Goal: Information Seeking & Learning: Learn about a topic

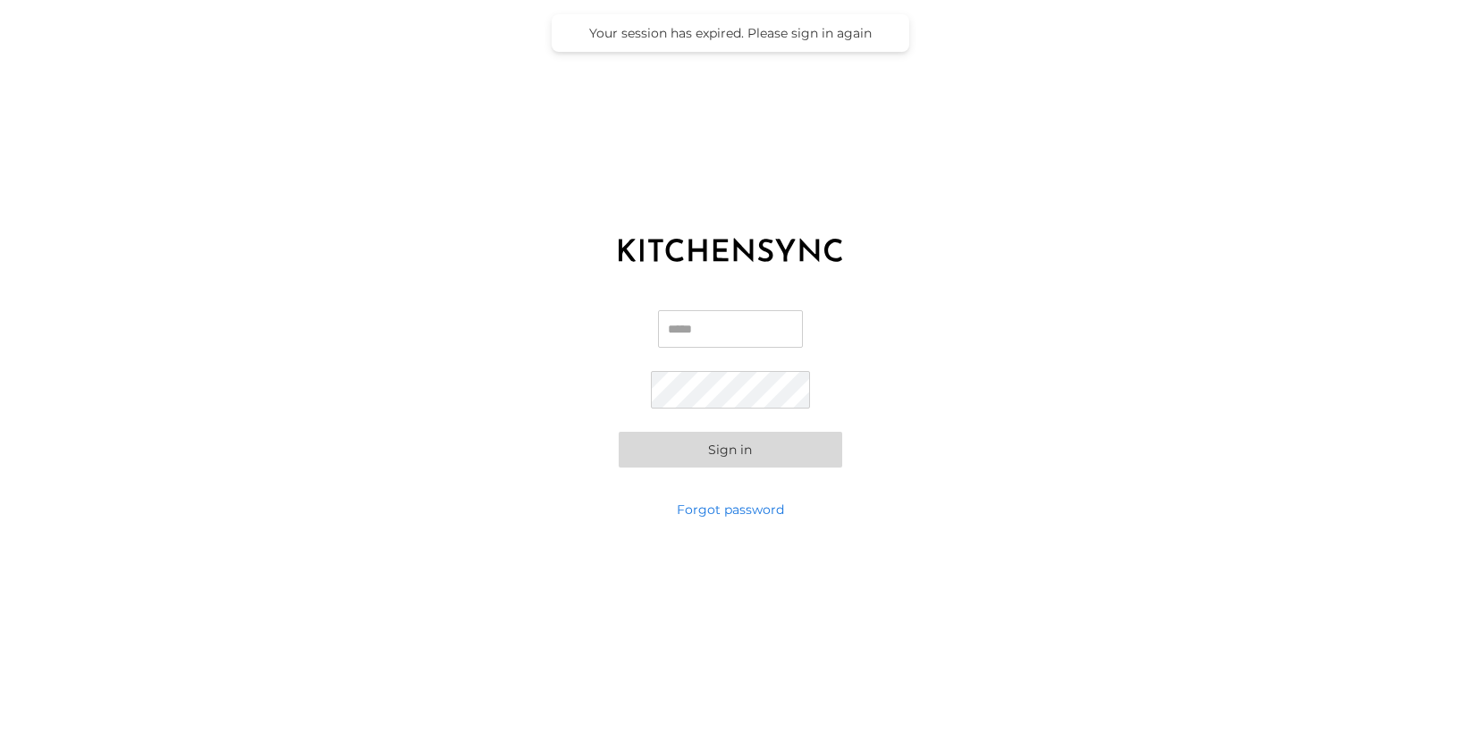
click at [695, 328] on input "Email" at bounding box center [730, 329] width 145 height 38
type input "**********"
click at [729, 449] on button "Sign in" at bounding box center [731, 450] width 224 height 36
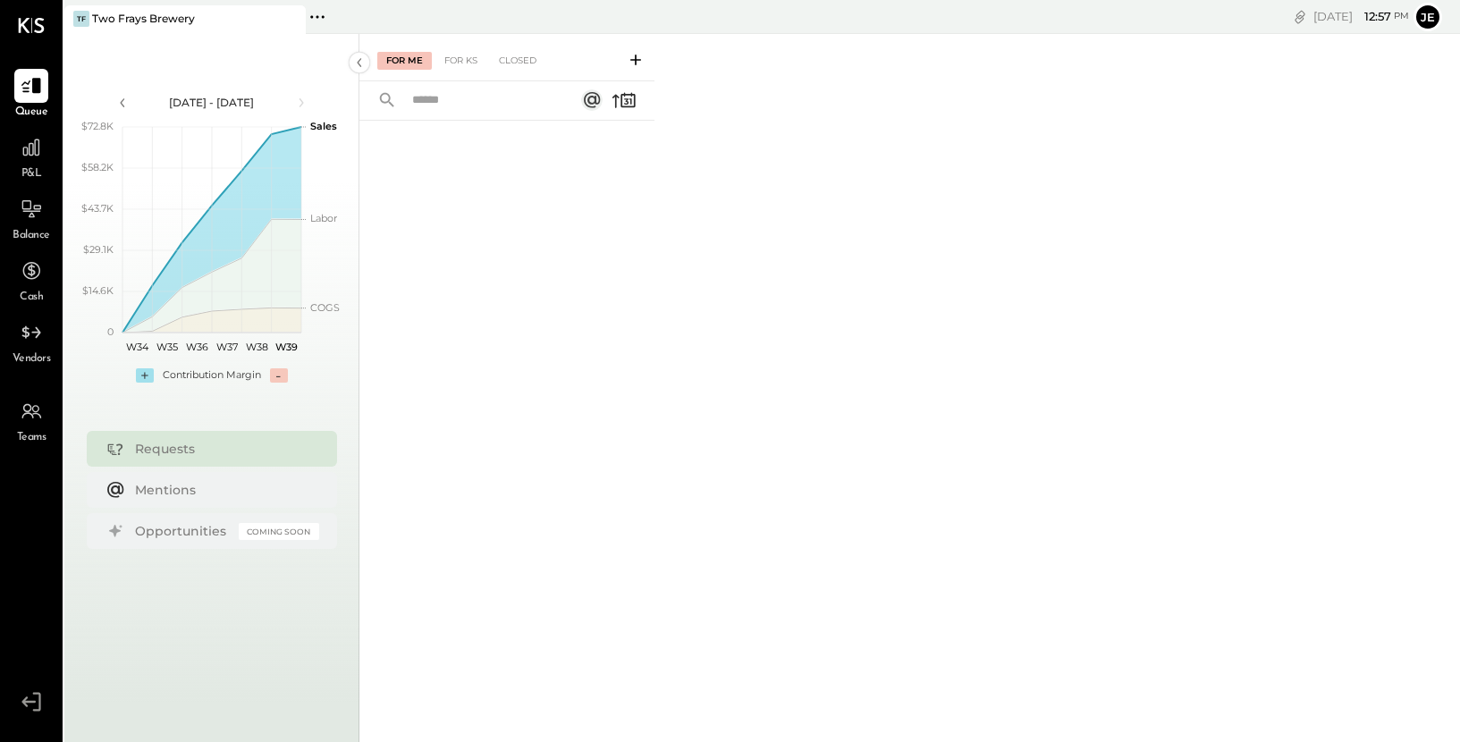
click at [639, 63] on icon at bounding box center [636, 60] width 18 height 18
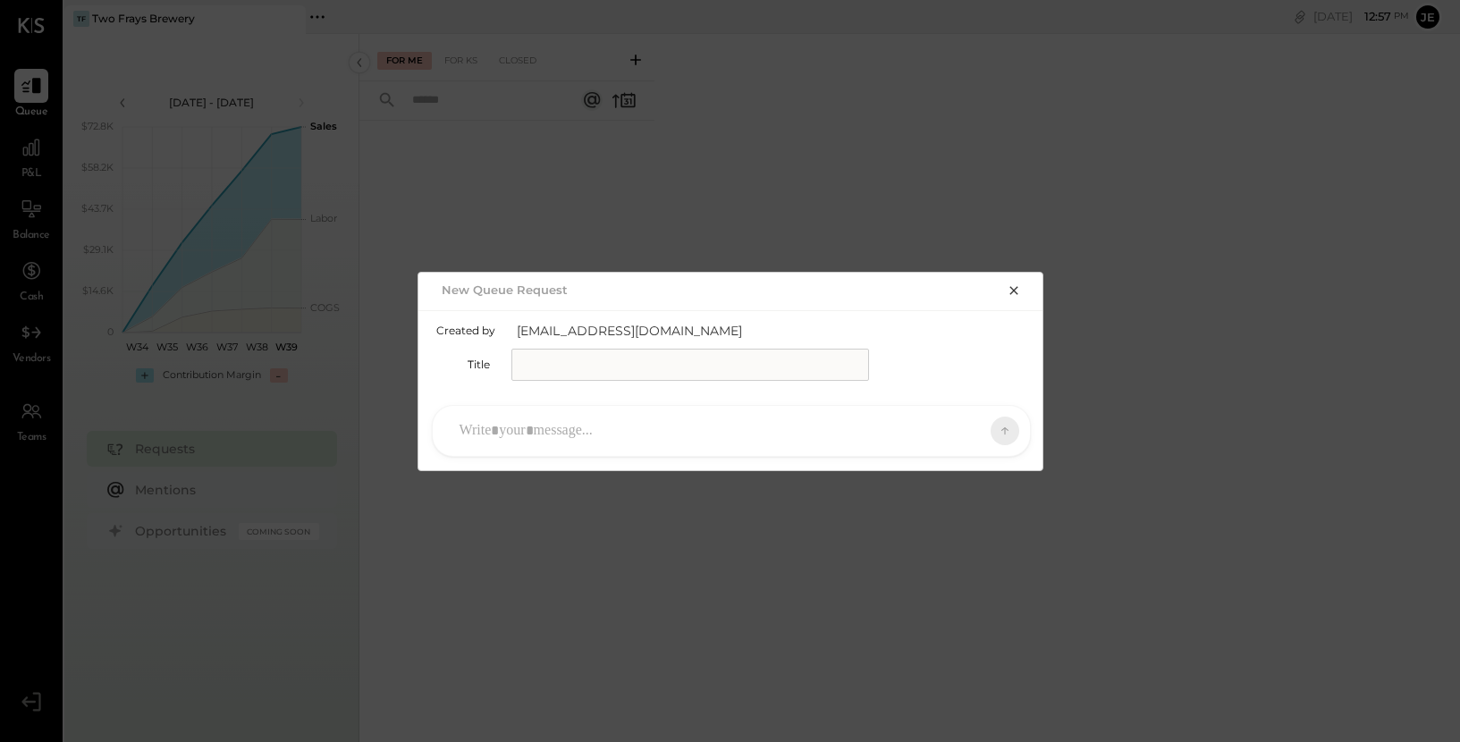
click at [561, 375] on input "text" at bounding box center [690, 365] width 358 height 32
type input "**********"
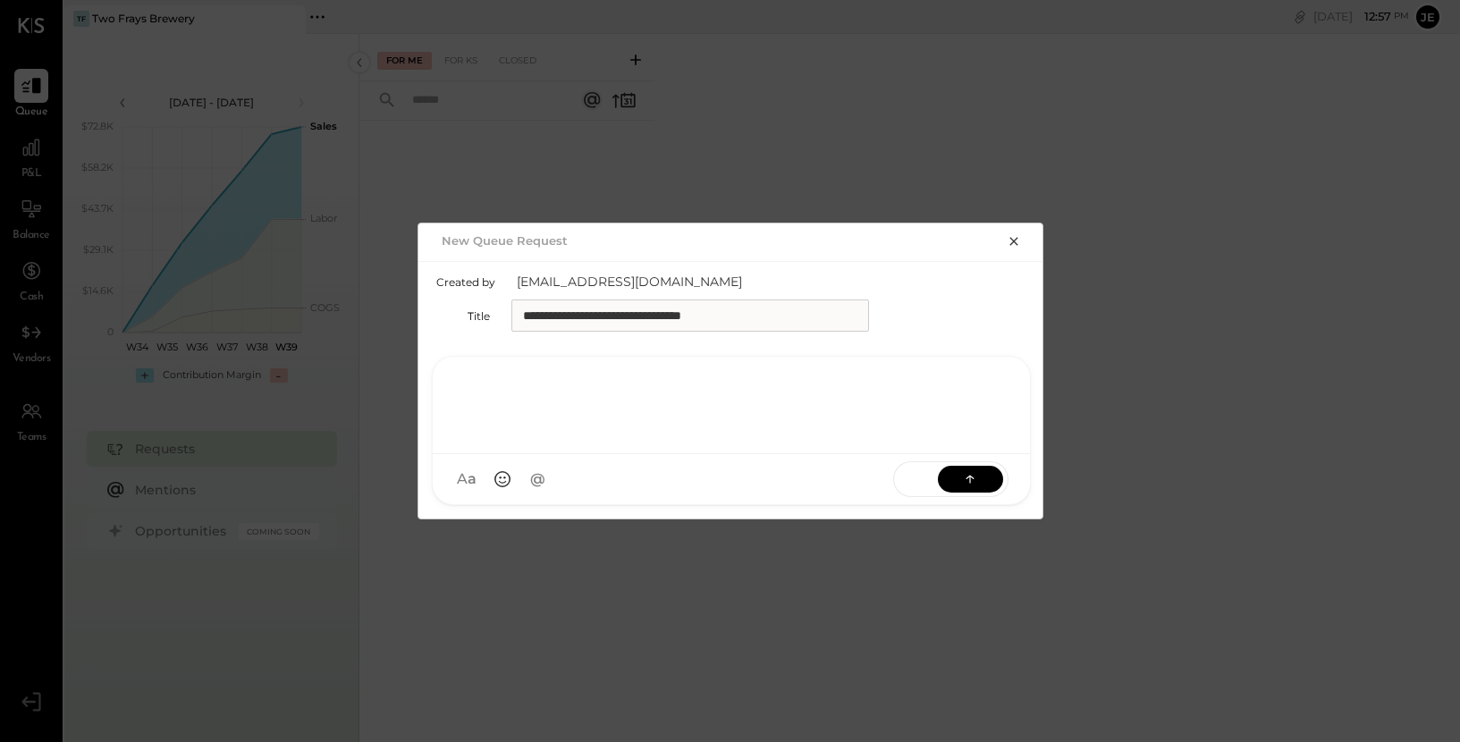
click at [467, 438] on div at bounding box center [732, 404] width 562 height 72
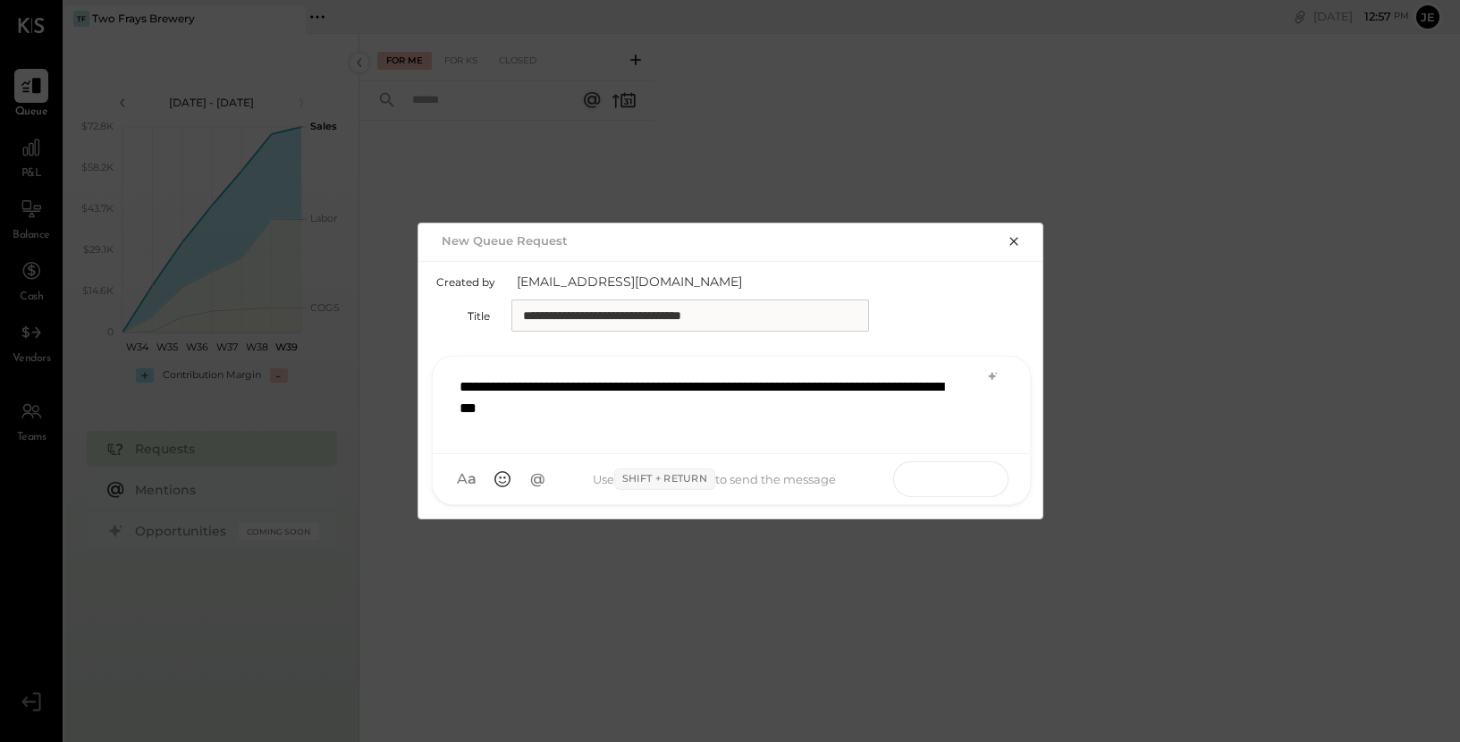
click at [976, 484] on icon at bounding box center [970, 478] width 18 height 18
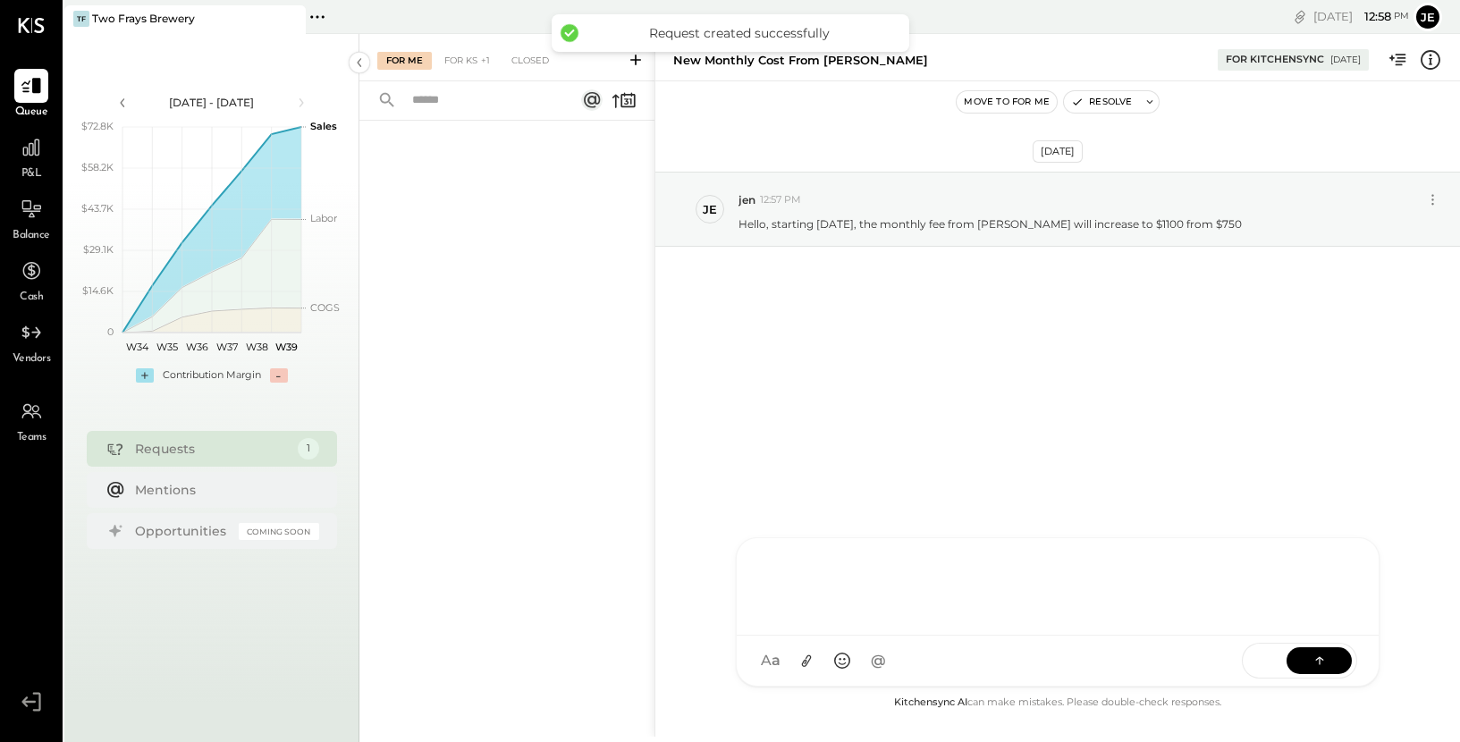
click at [875, 672] on div "SK [PERSON_NAME] M [PERSON_NAME] CR [PERSON_NAME] R [PERSON_NAME] [PERSON_NAME]…" at bounding box center [1058, 611] width 644 height 149
click at [802, 663] on icon at bounding box center [807, 661] width 10 height 13
click at [1318, 660] on icon at bounding box center [1320, 661] width 18 height 18
click at [1317, 662] on icon at bounding box center [1320, 661] width 18 height 18
click at [1287, 647] on button at bounding box center [1319, 660] width 65 height 27
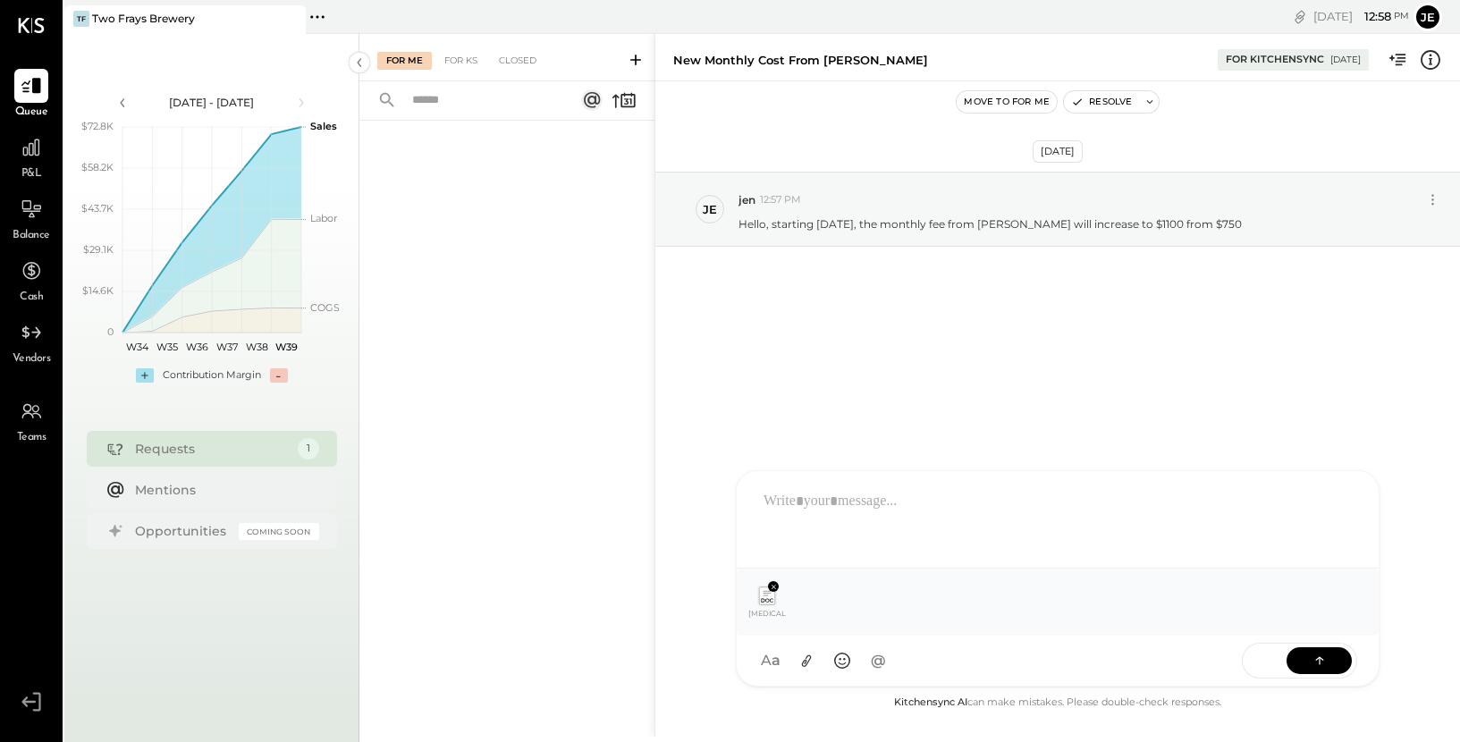
click at [1018, 495] on div at bounding box center [1058, 518] width 606 height 72
click at [1298, 665] on button at bounding box center [1319, 659] width 65 height 27
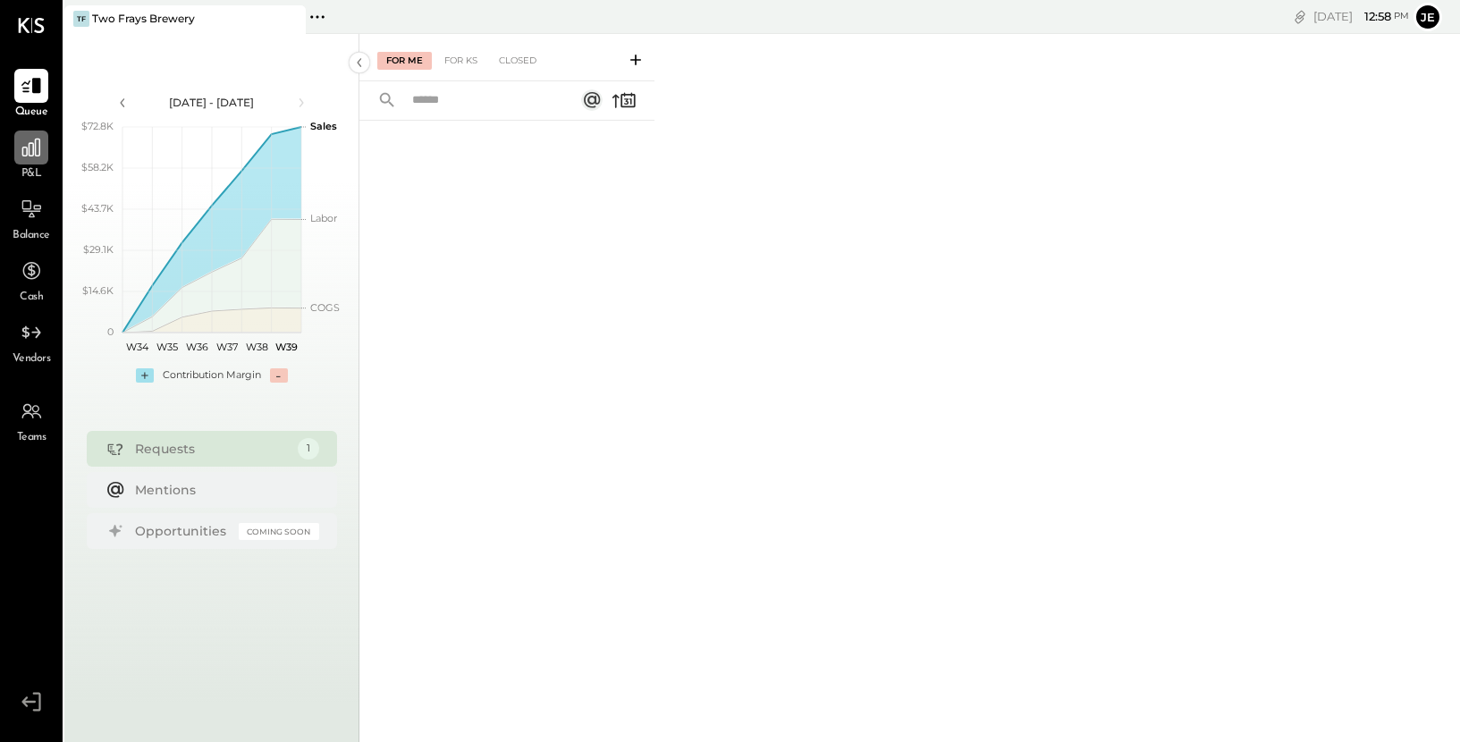
click at [14, 159] on div at bounding box center [31, 148] width 34 height 34
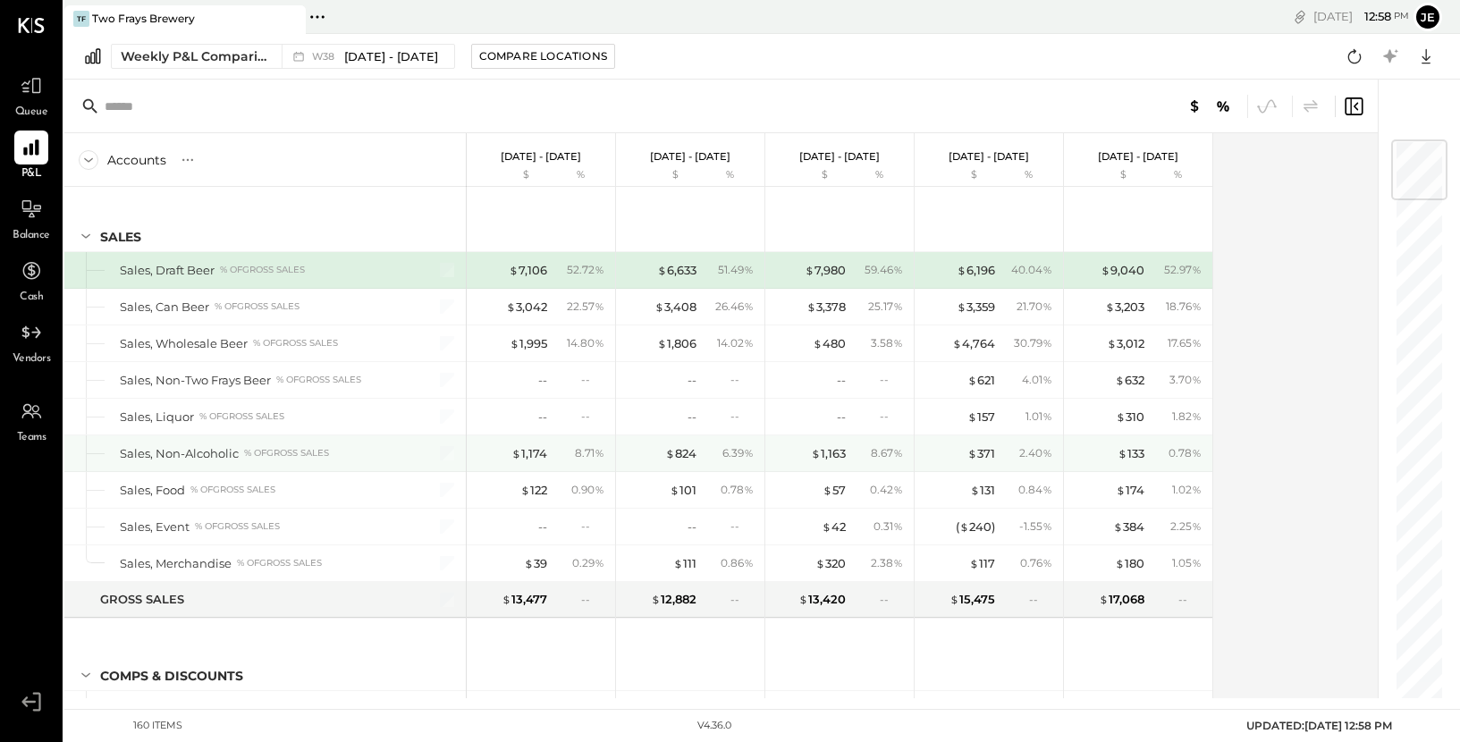
scroll to position [11, 0]
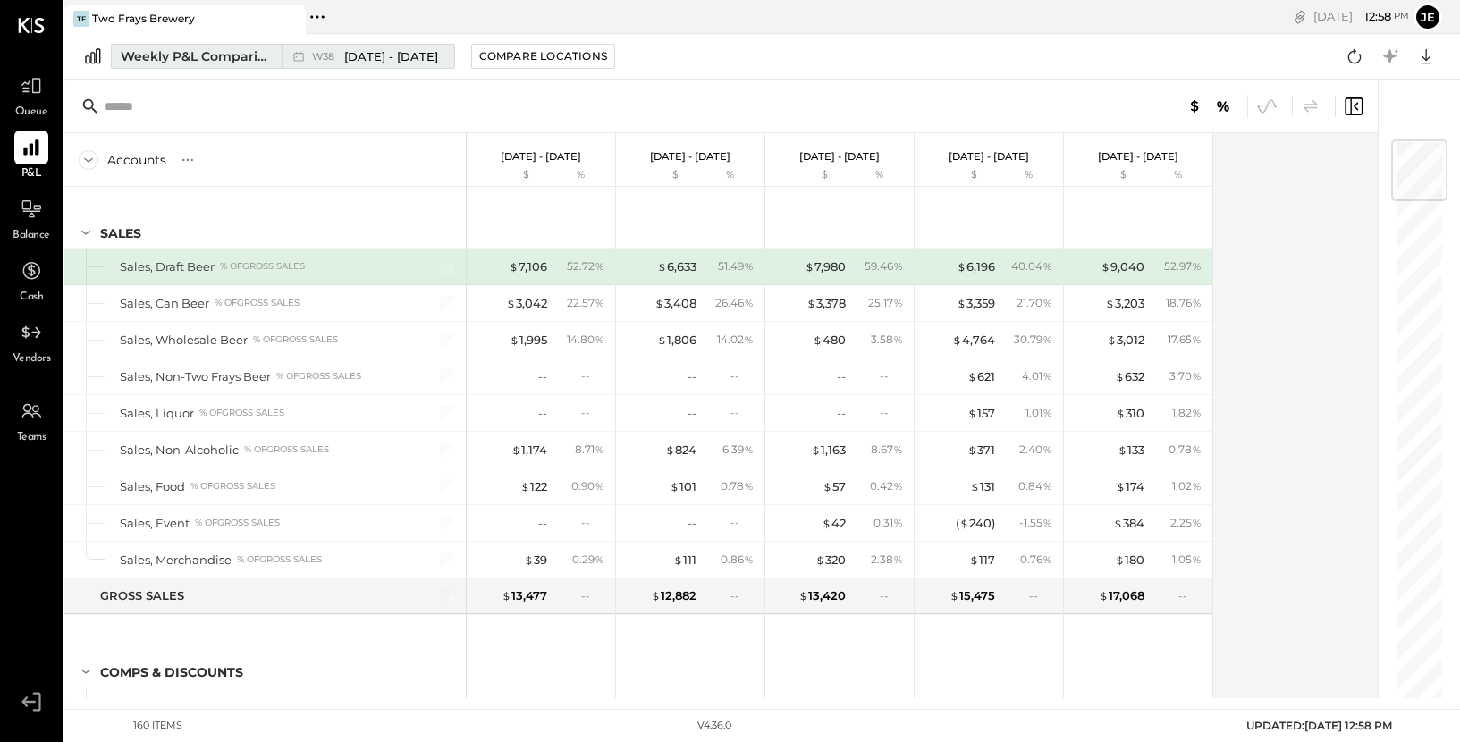
click at [249, 59] on div "Weekly P&L Comparison" at bounding box center [196, 56] width 150 height 18
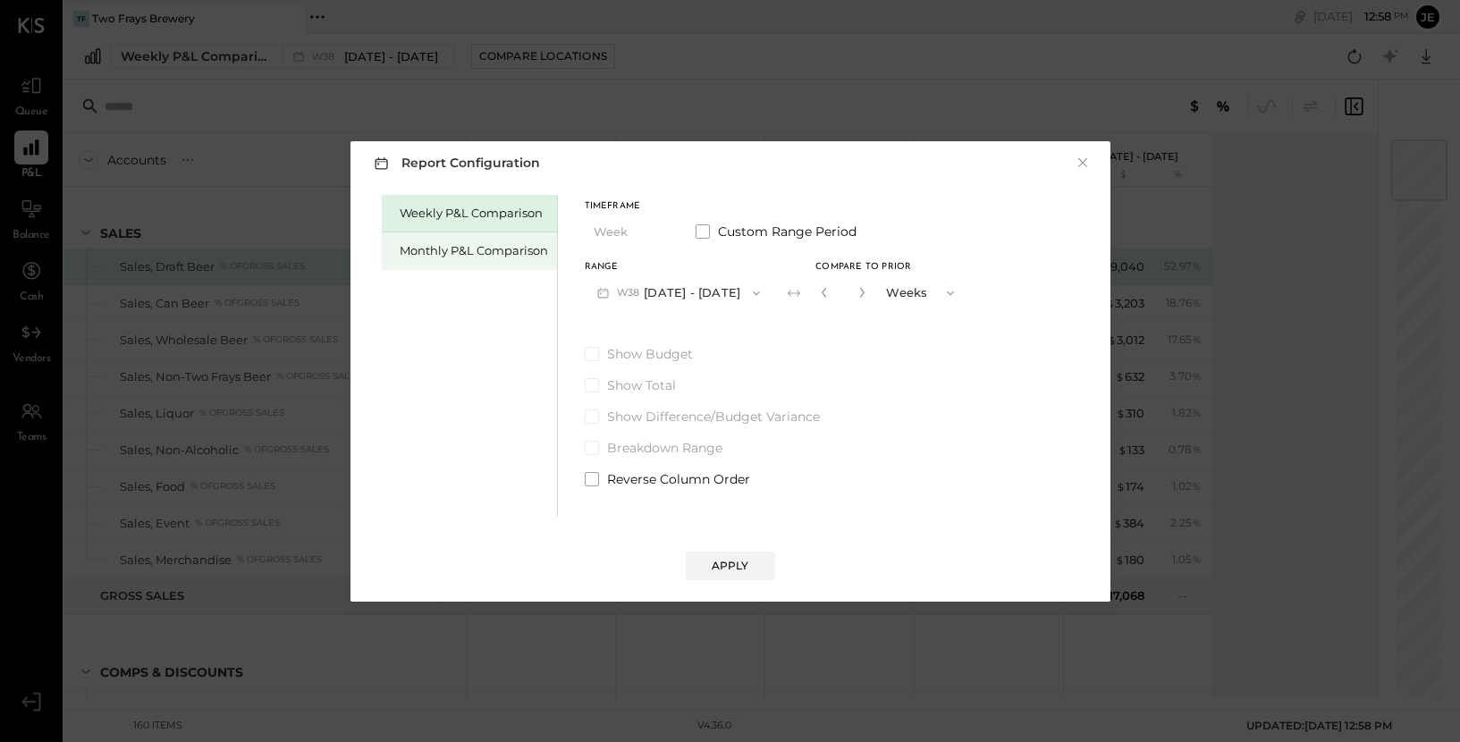
click at [509, 247] on div "Monthly P&L Comparison" at bounding box center [474, 250] width 148 height 17
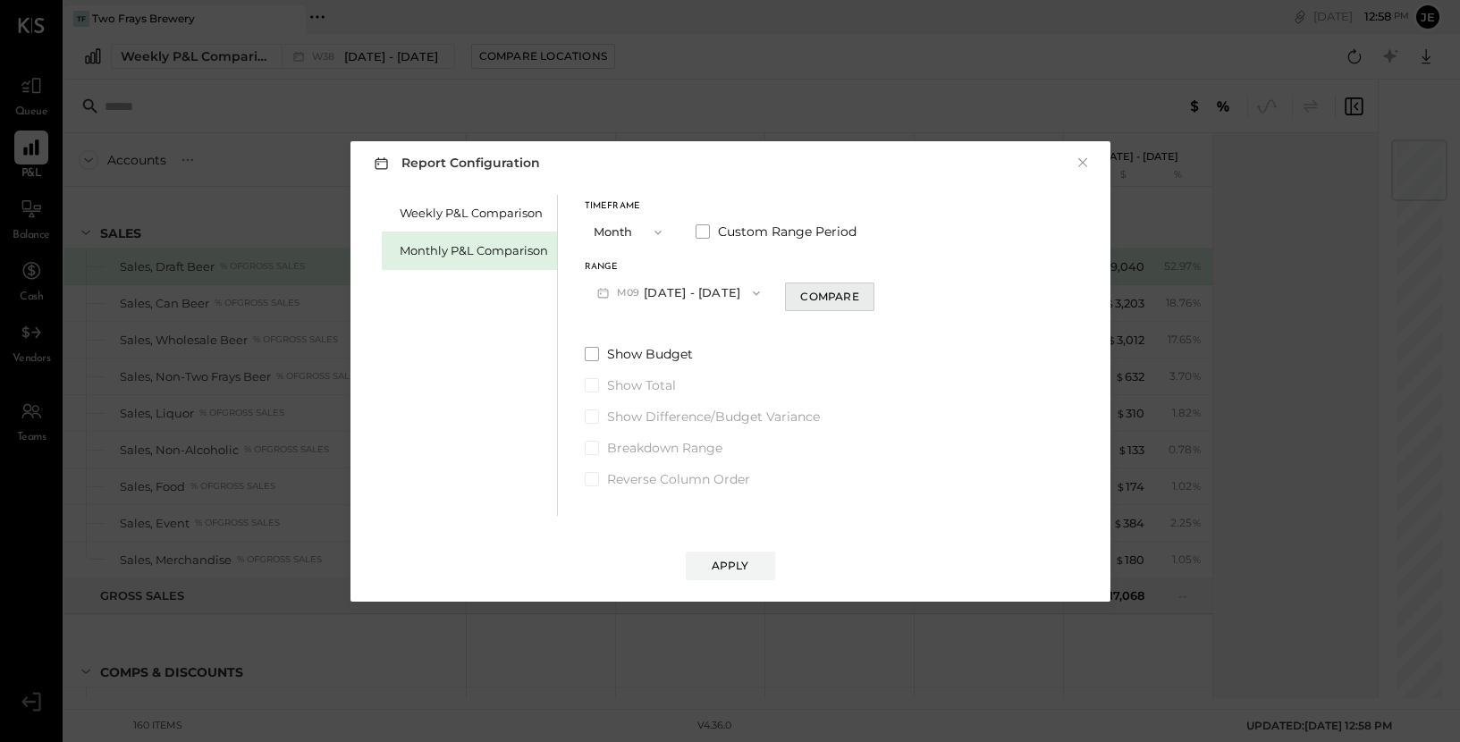
click at [816, 303] on div "Compare" at bounding box center [829, 296] width 58 height 15
click at [858, 300] on button "button" at bounding box center [862, 293] width 14 height 20
type input "*"
click at [734, 573] on button "Apply" at bounding box center [730, 566] width 89 height 29
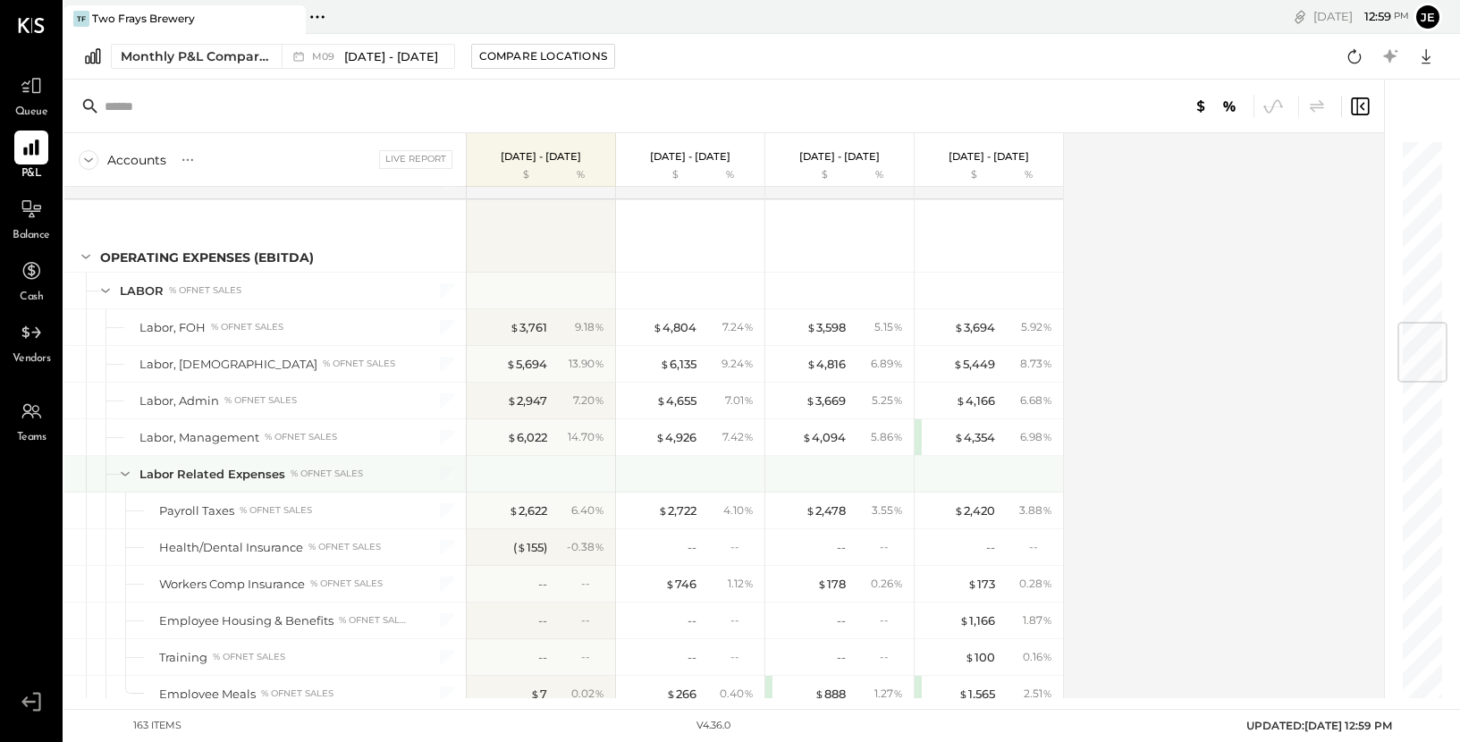
scroll to position [1538, 0]
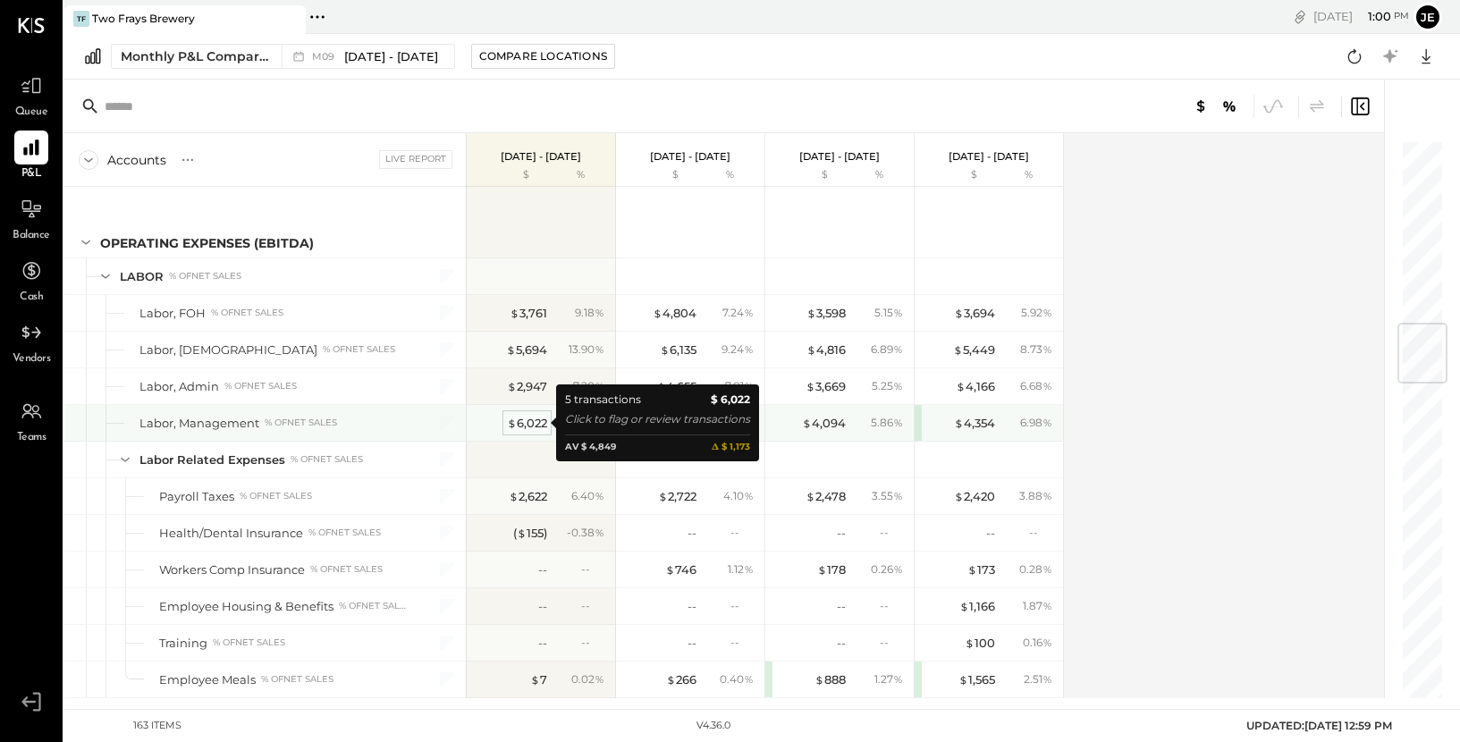
click at [531, 422] on div "$ 6,022" at bounding box center [527, 423] width 40 height 17
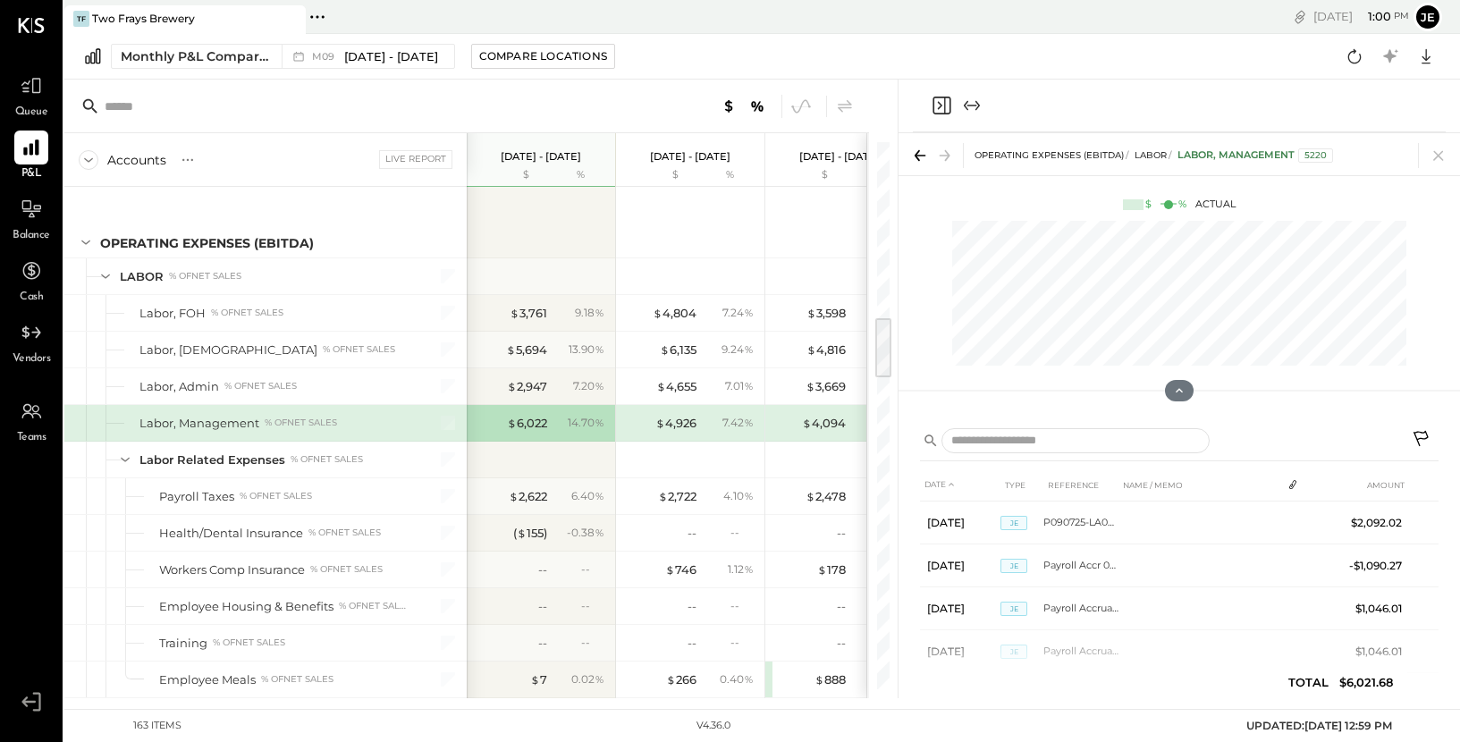
click at [570, 426] on div "14.70 %" at bounding box center [586, 423] width 37 height 16
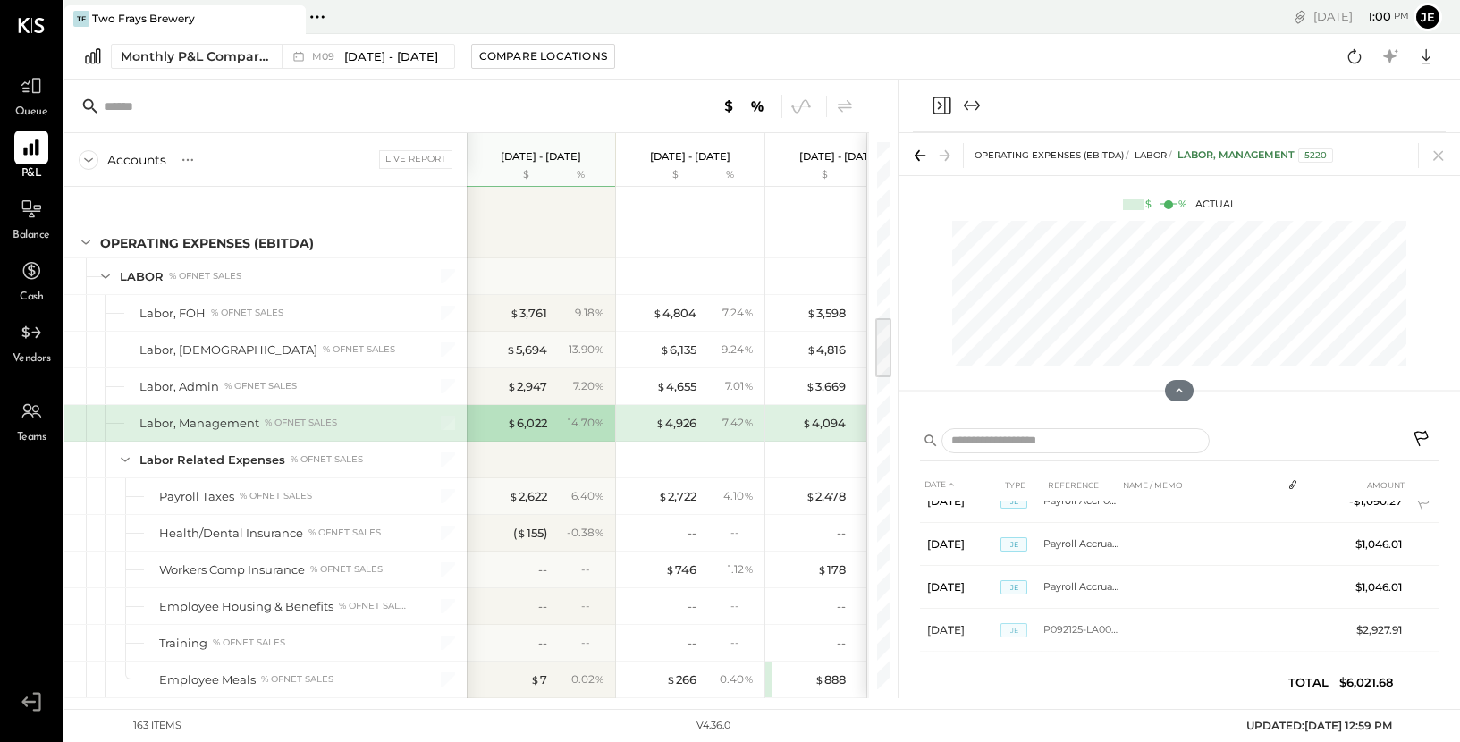
scroll to position [80, 0]
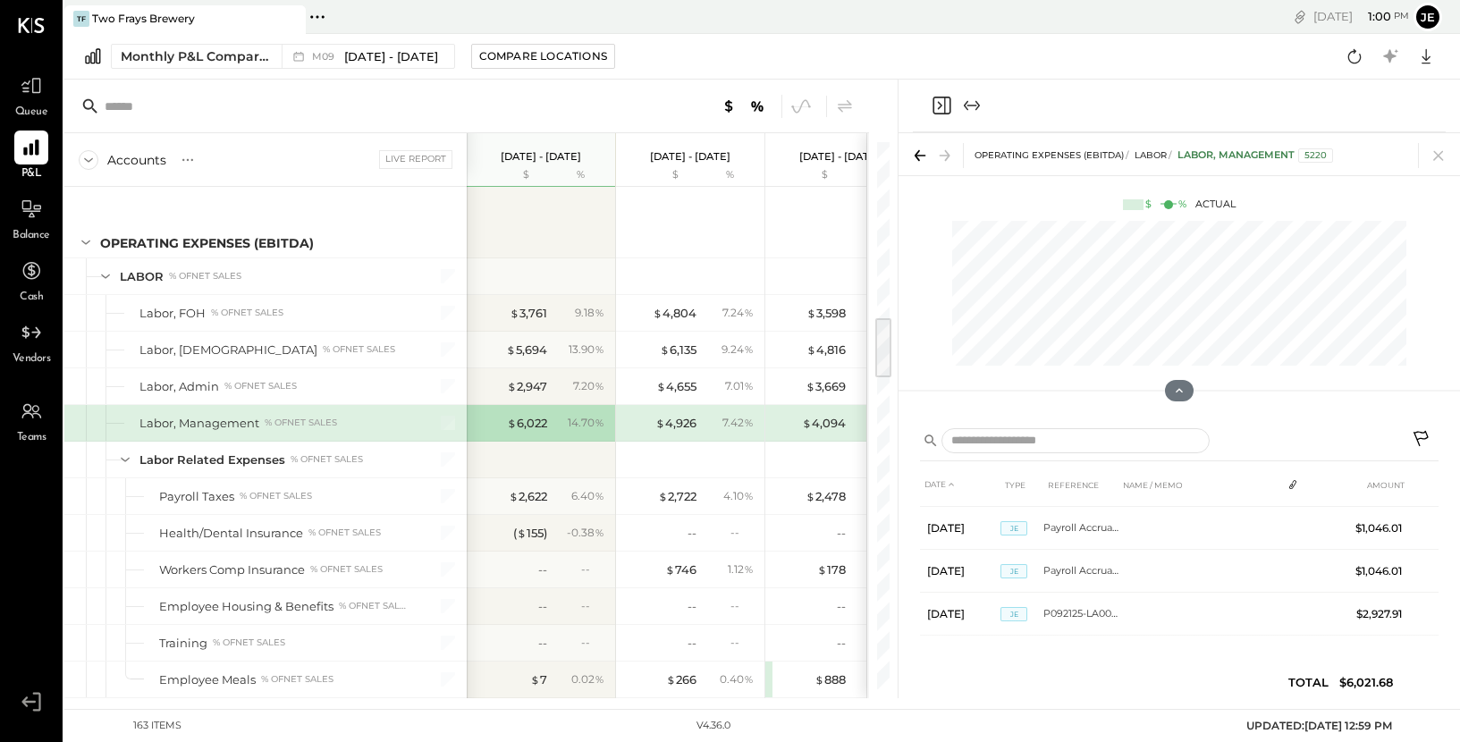
click at [1423, 436] on icon at bounding box center [1422, 440] width 21 height 21
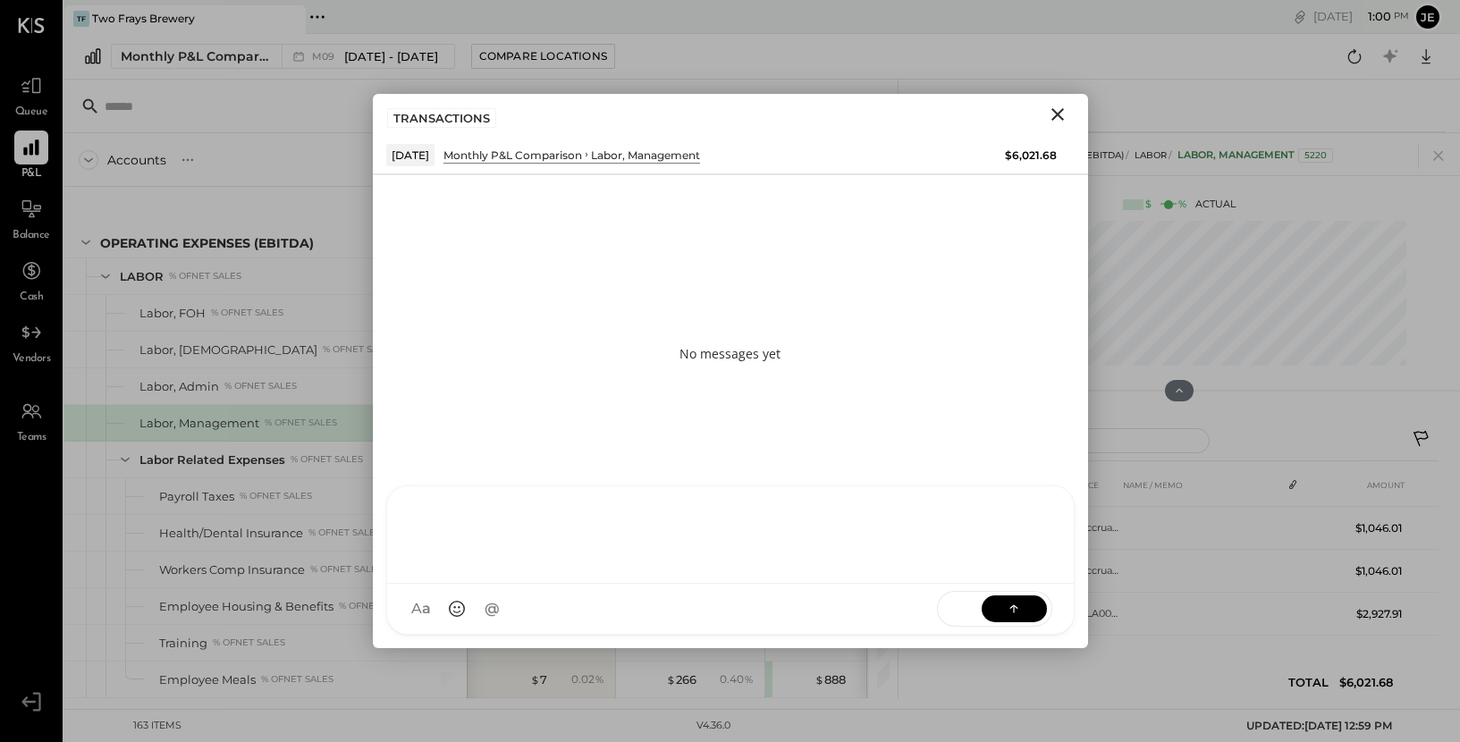
click at [586, 584] on div at bounding box center [730, 534] width 687 height 97
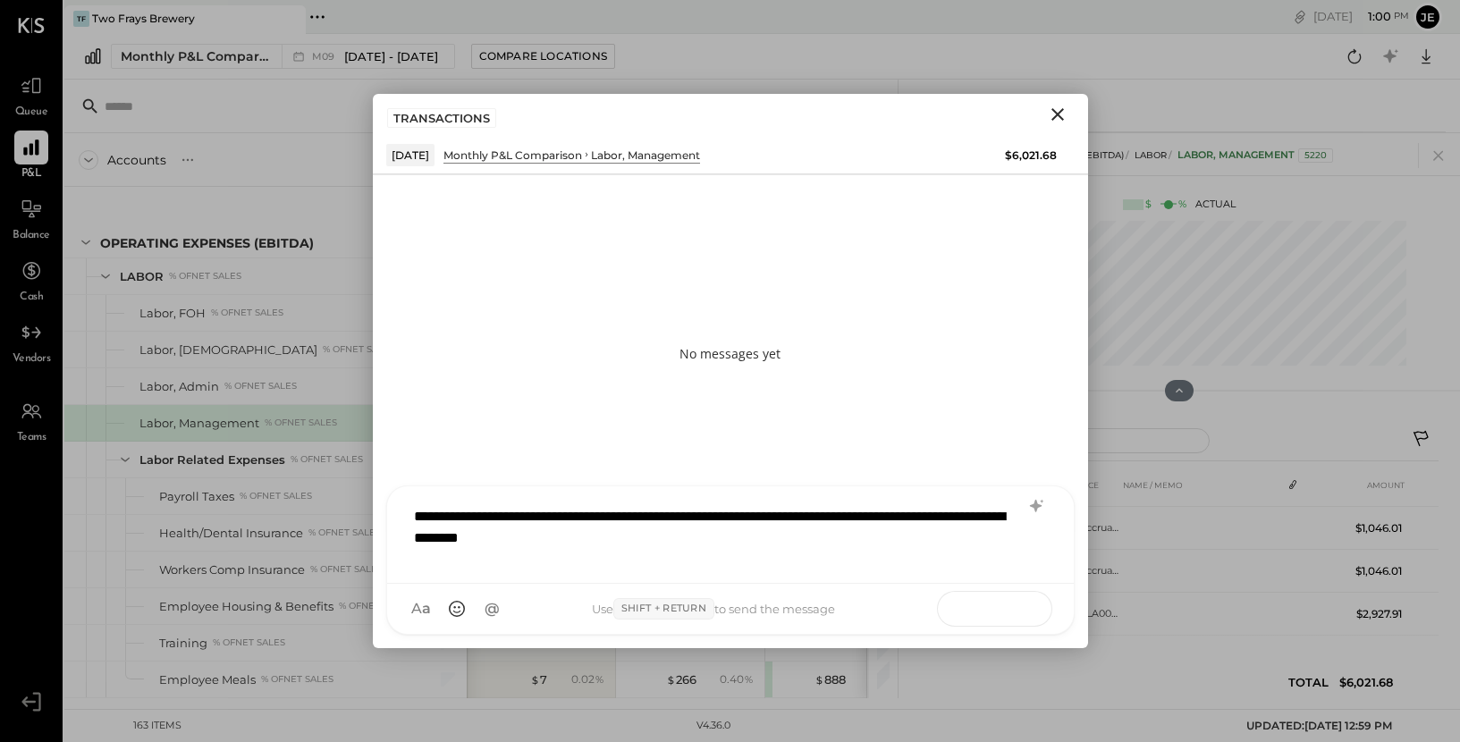
click at [1002, 607] on button at bounding box center [1014, 608] width 65 height 27
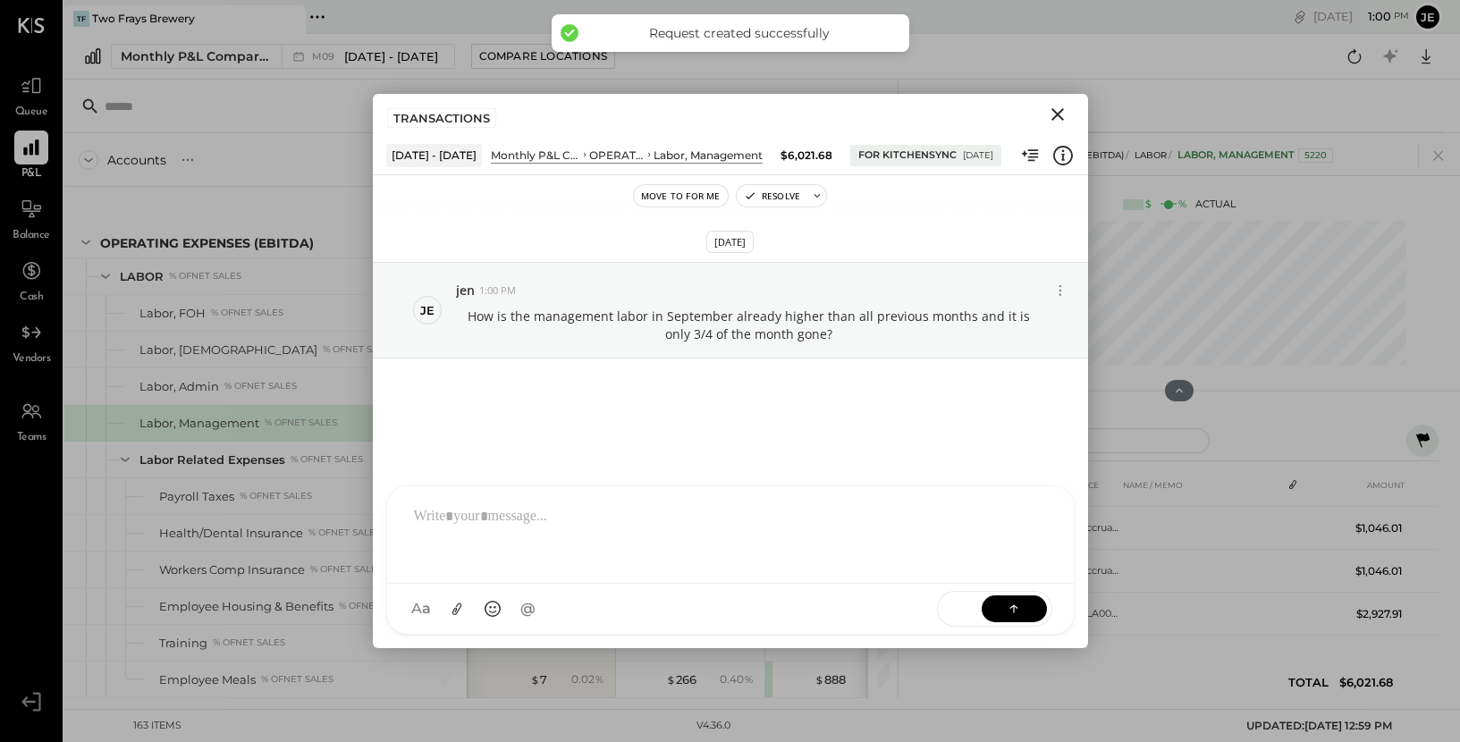
click at [1048, 114] on icon "Close" at bounding box center [1057, 114] width 21 height 21
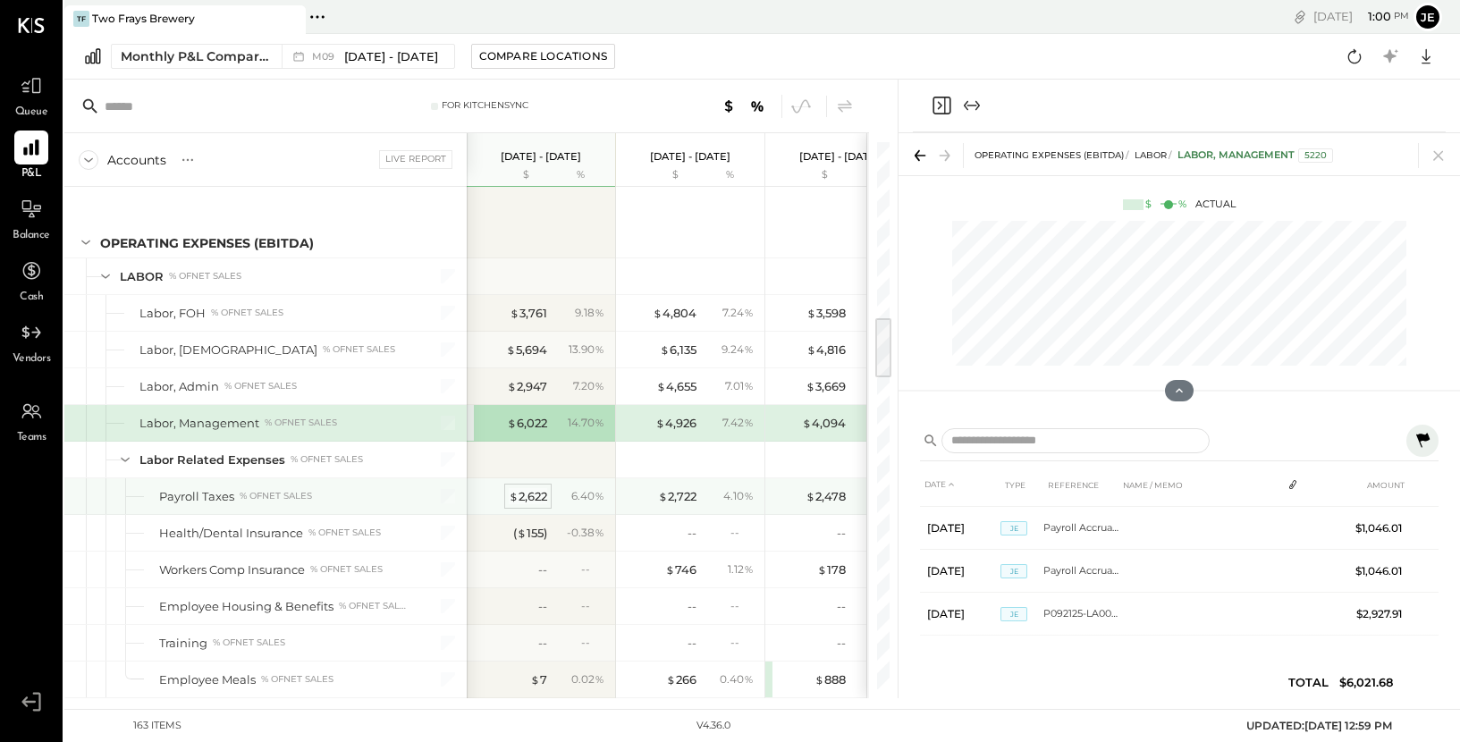
click at [543, 500] on div "$ 2,622" at bounding box center [528, 496] width 38 height 17
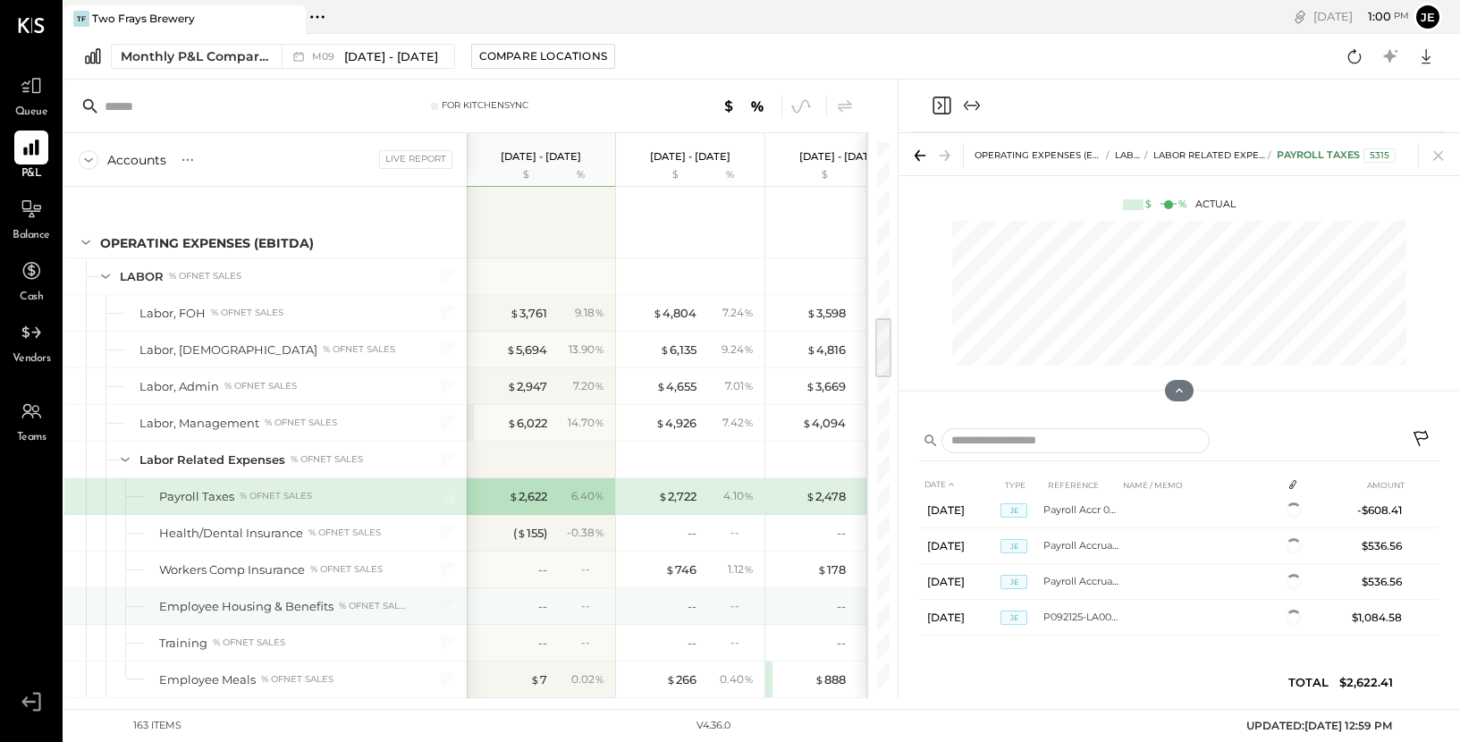
scroll to position [80, 0]
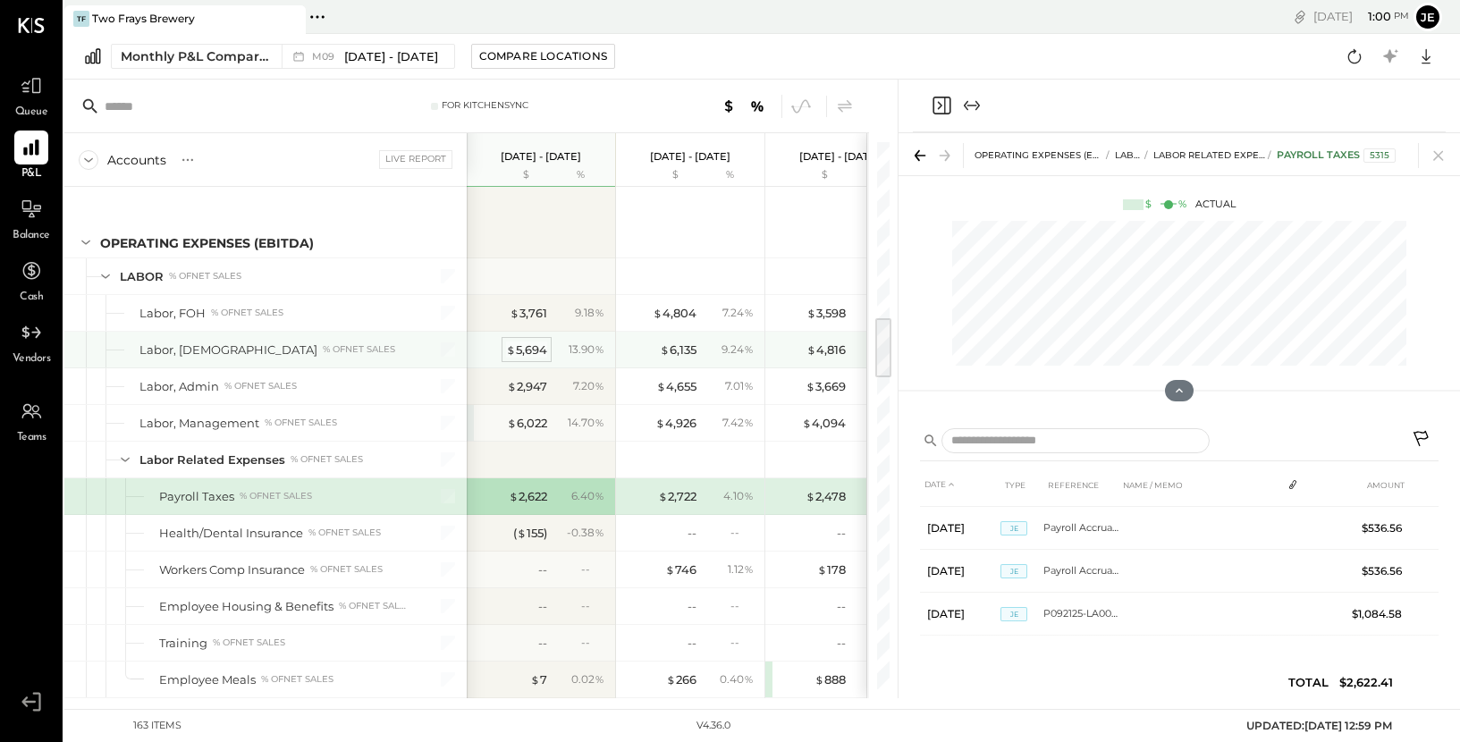
click at [520, 352] on div "$ 5,694" at bounding box center [526, 350] width 41 height 17
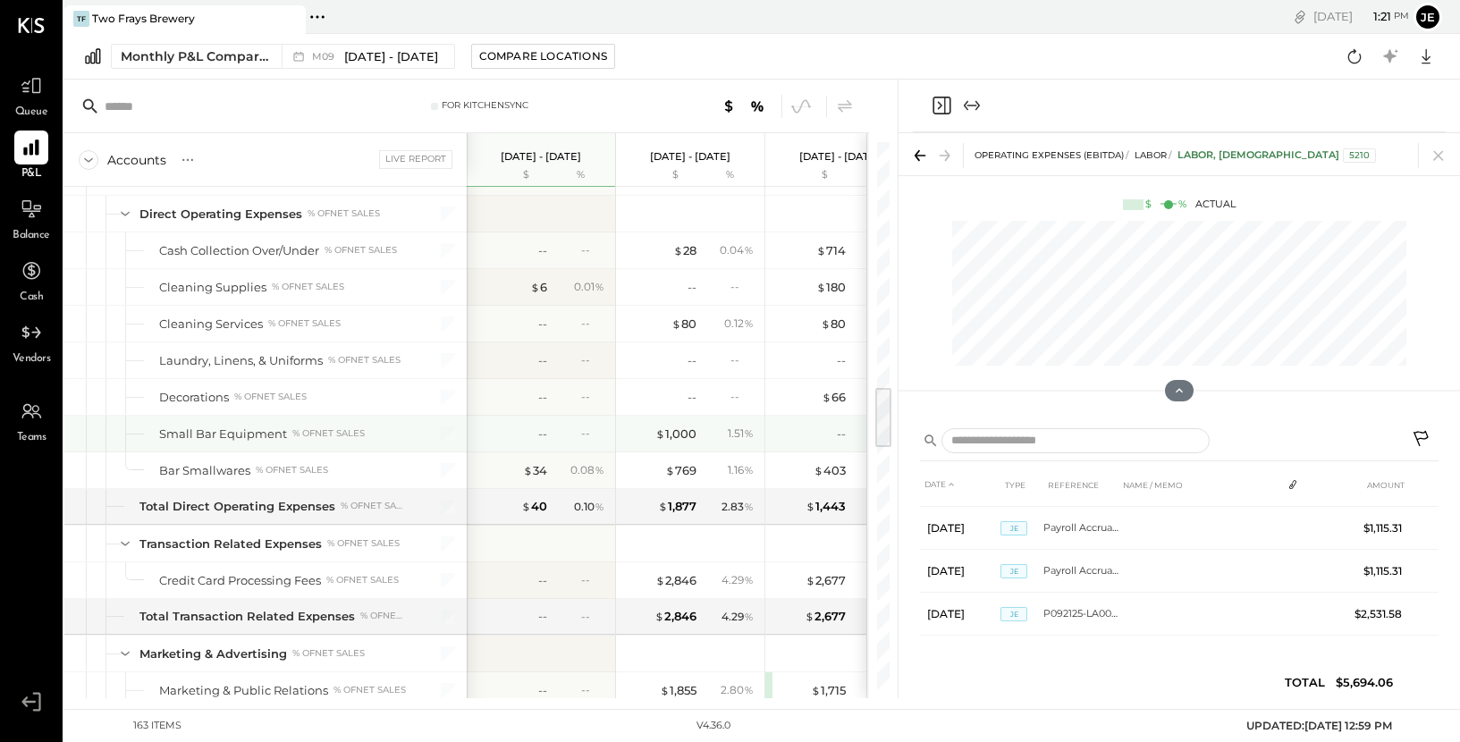
scroll to position [2145, 0]
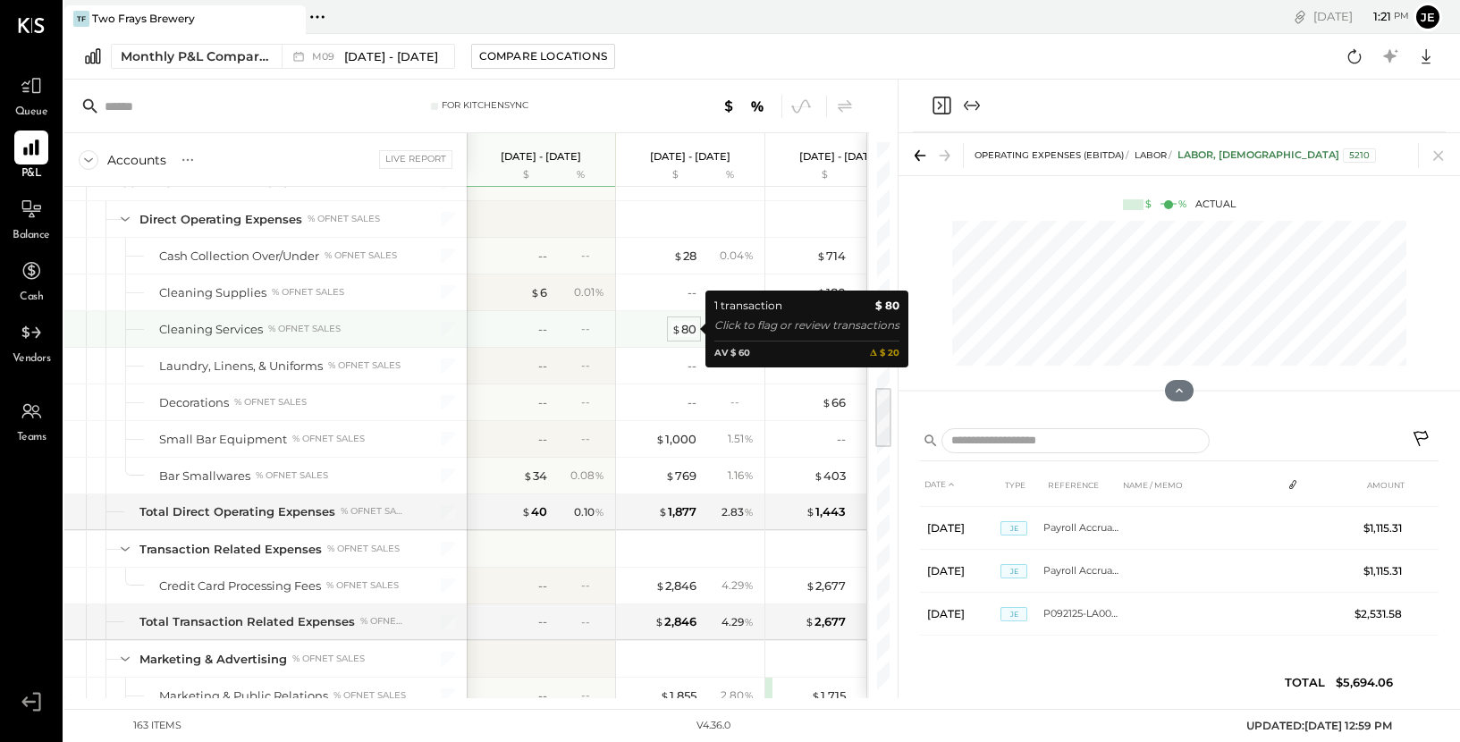
click at [689, 332] on div "$ 80" at bounding box center [684, 329] width 25 height 17
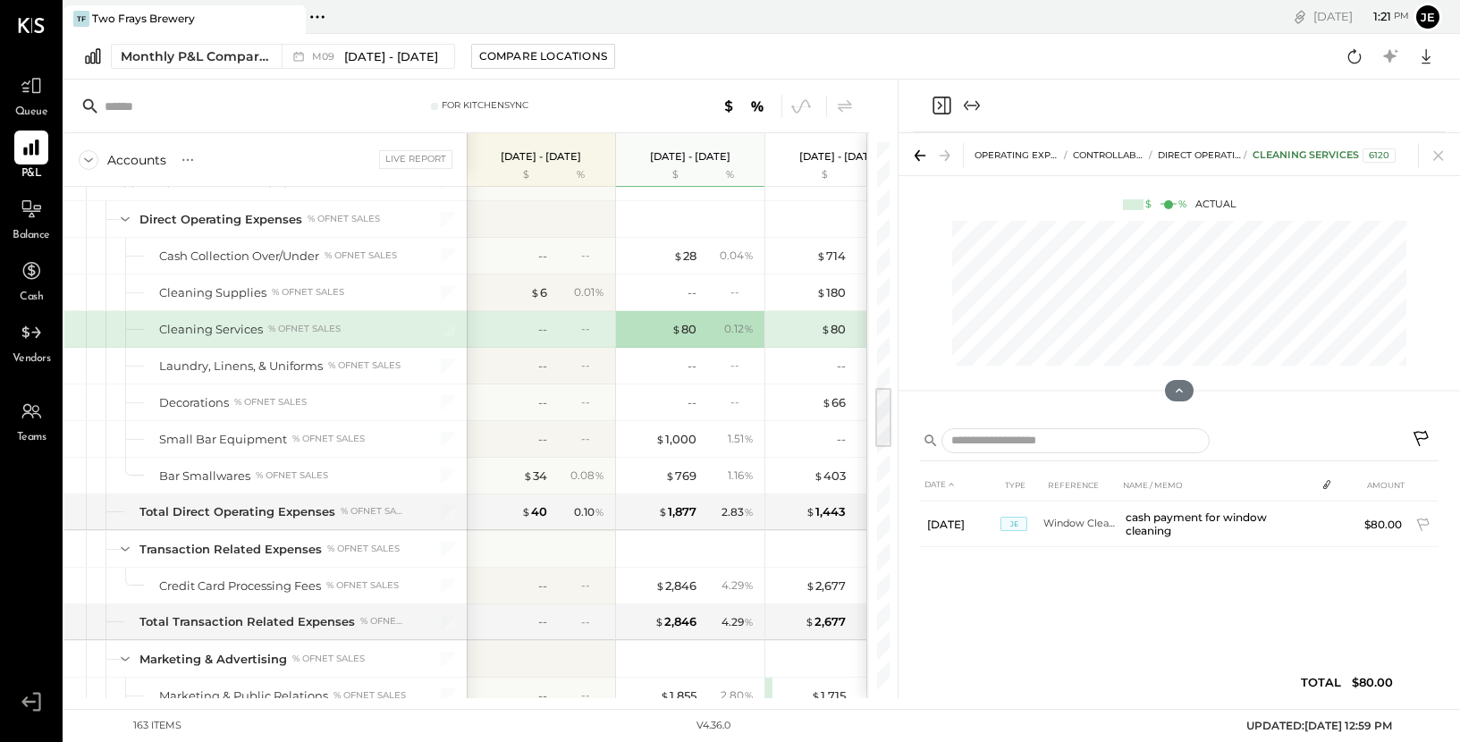
click at [1418, 439] on icon at bounding box center [1421, 438] width 15 height 15
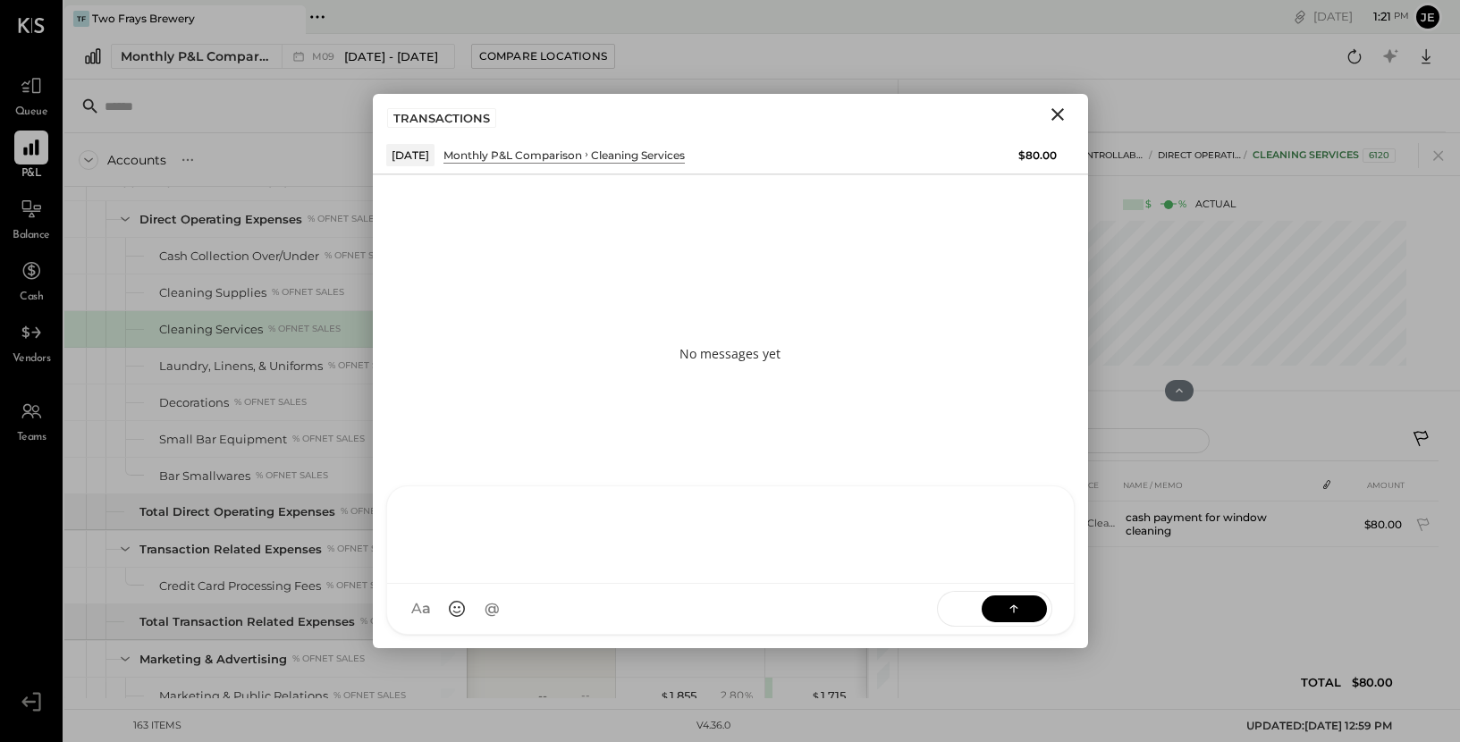
click at [536, 584] on div at bounding box center [730, 534] width 687 height 97
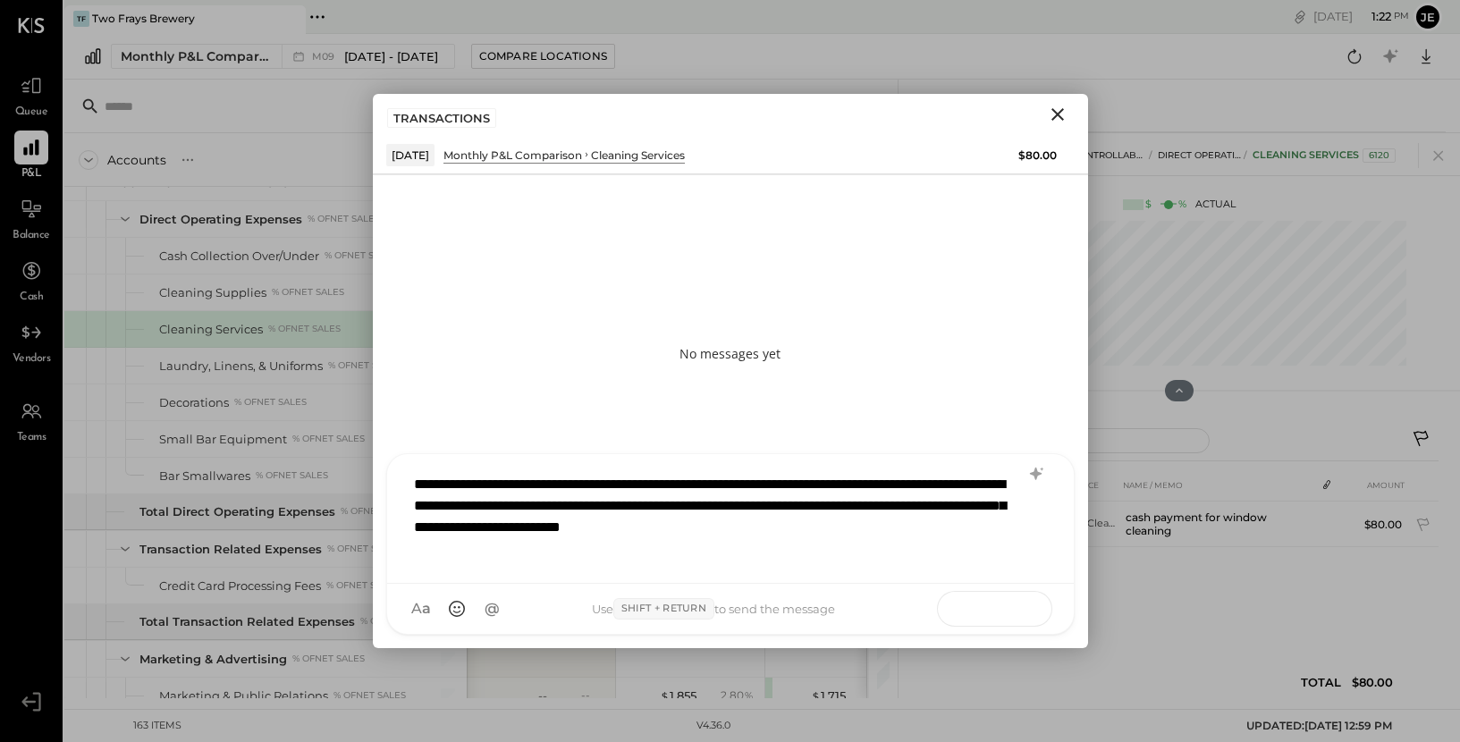
click at [1023, 606] on button at bounding box center [1014, 608] width 65 height 27
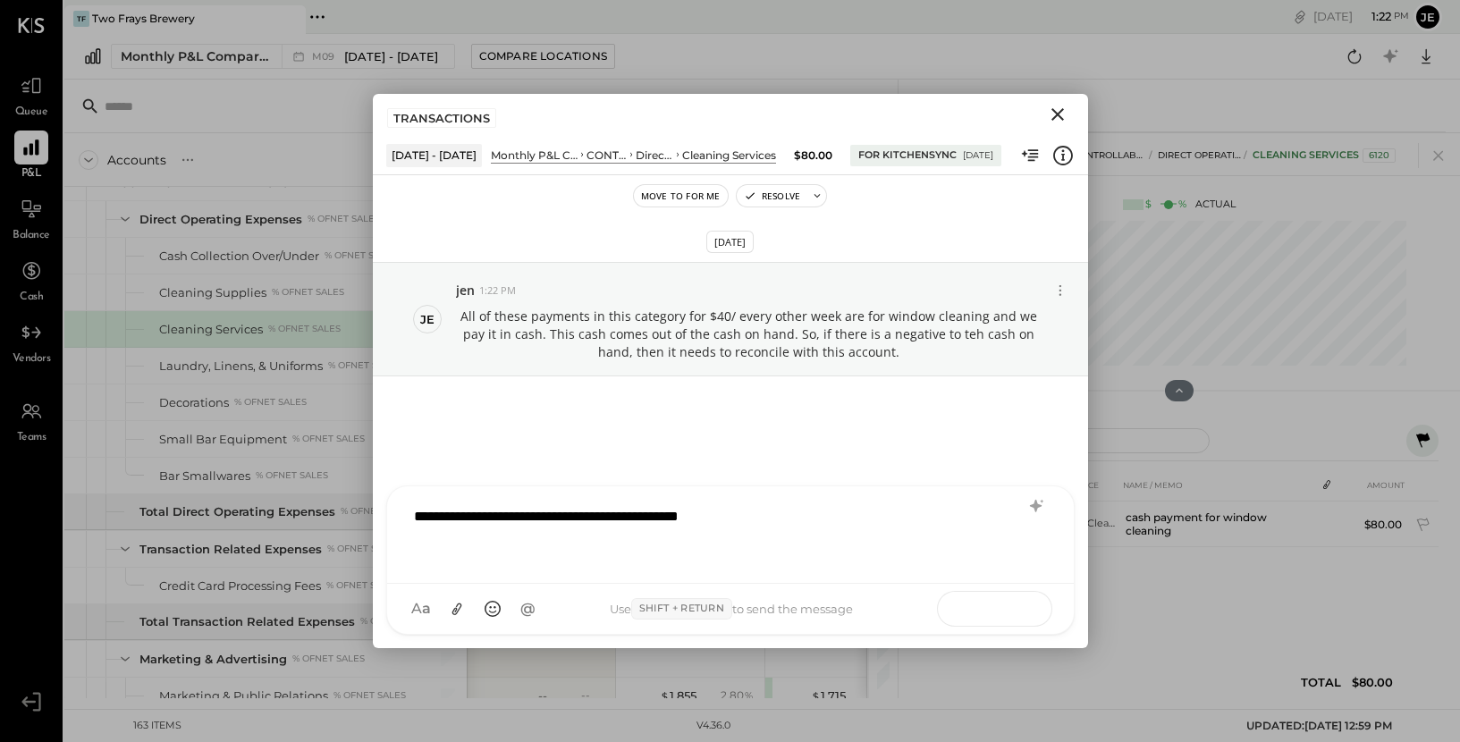
click at [1030, 609] on button at bounding box center [1014, 608] width 65 height 27
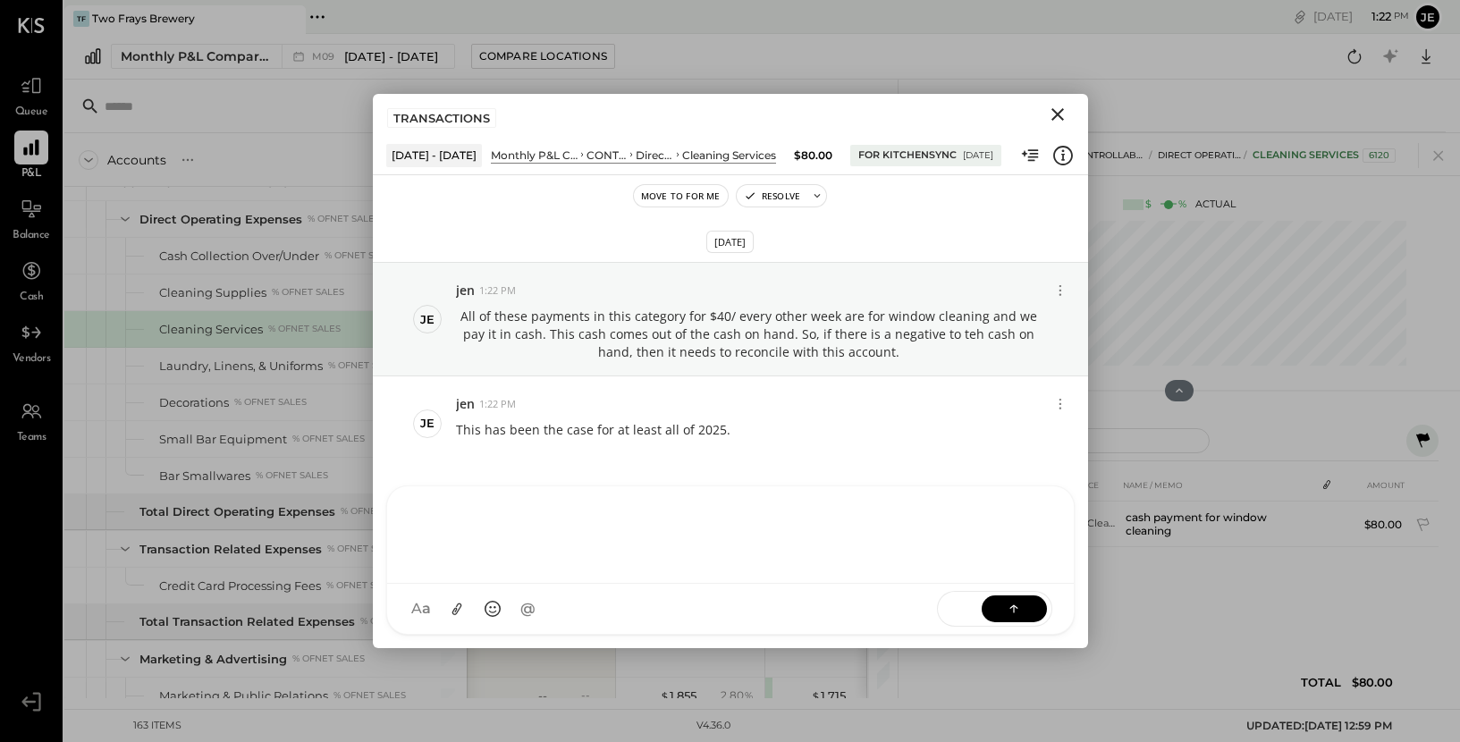
click at [1060, 110] on icon "Close" at bounding box center [1058, 114] width 13 height 13
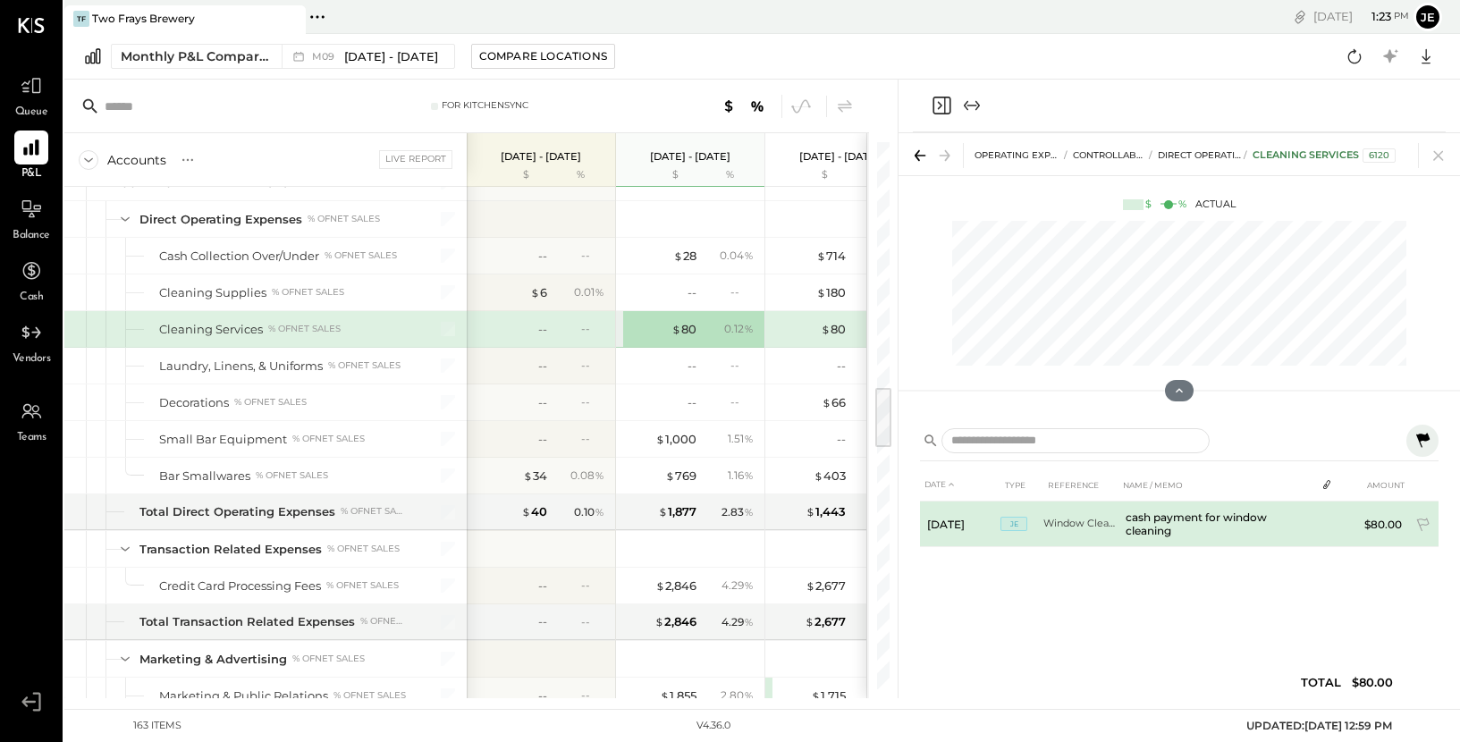
click at [1200, 520] on td "cash payment for window cleaning" at bounding box center [1217, 525] width 197 height 46
click at [1136, 528] on td "cash payment for window cleaning" at bounding box center [1217, 525] width 197 height 46
click at [1093, 536] on td "Window Cleanin P8.25" at bounding box center [1080, 525] width 75 height 46
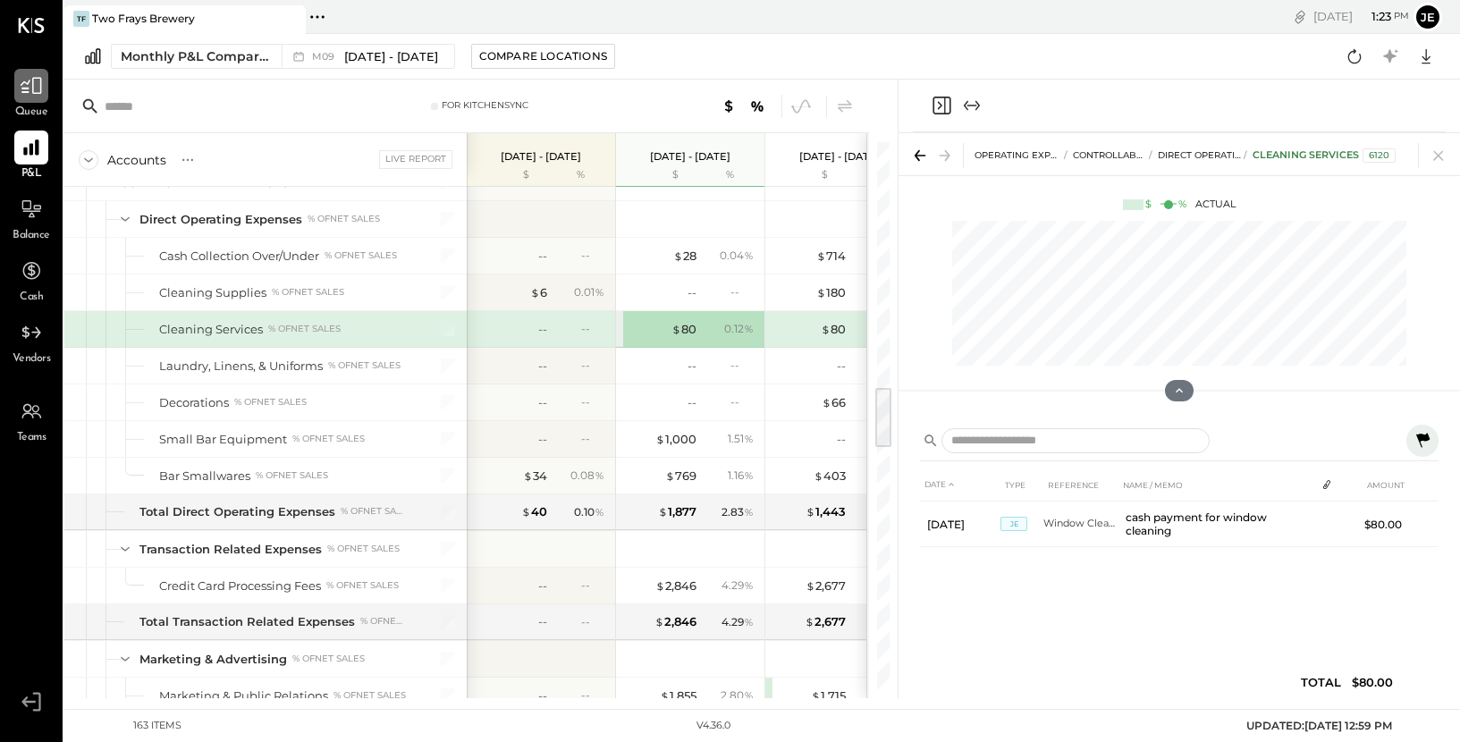
click at [37, 90] on icon at bounding box center [31, 85] width 23 height 23
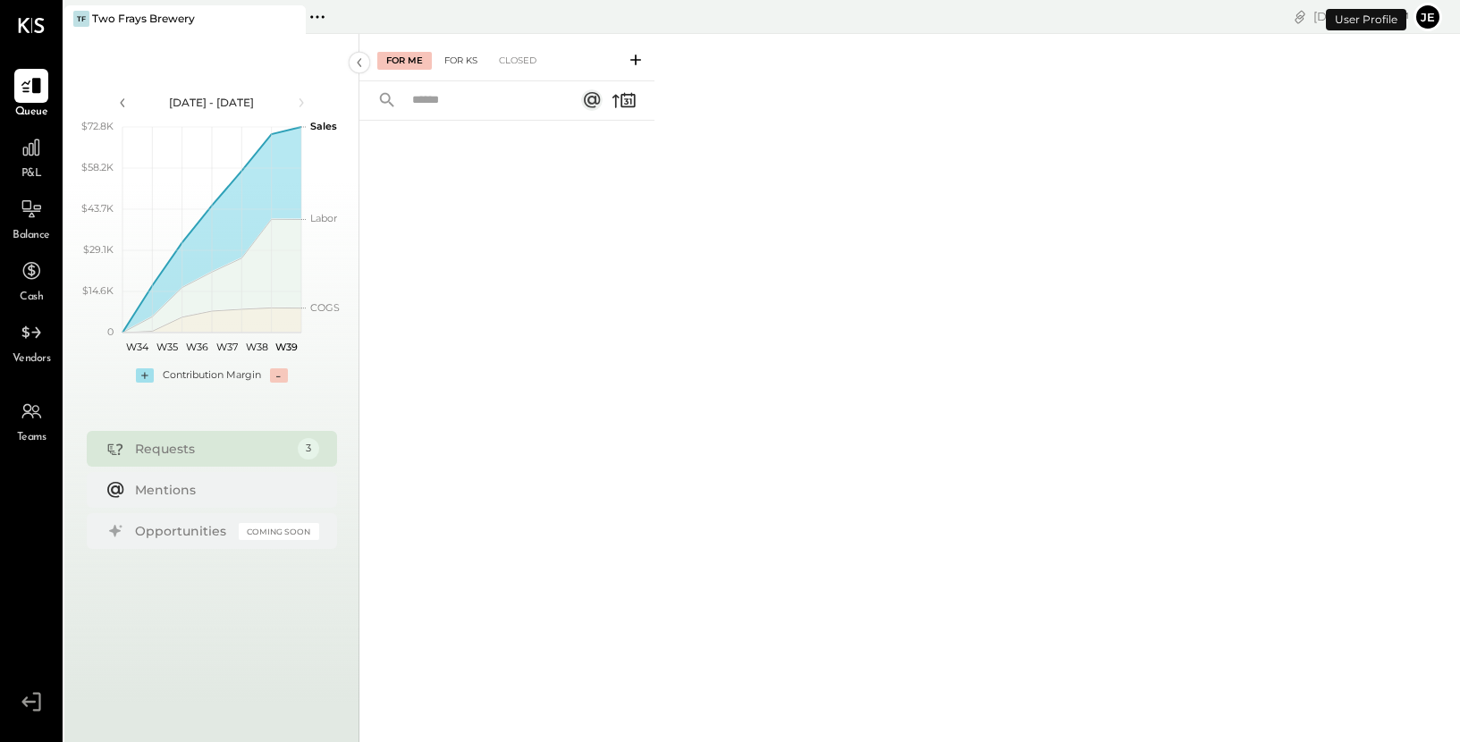
click at [468, 63] on div "For KS" at bounding box center [460, 61] width 51 height 18
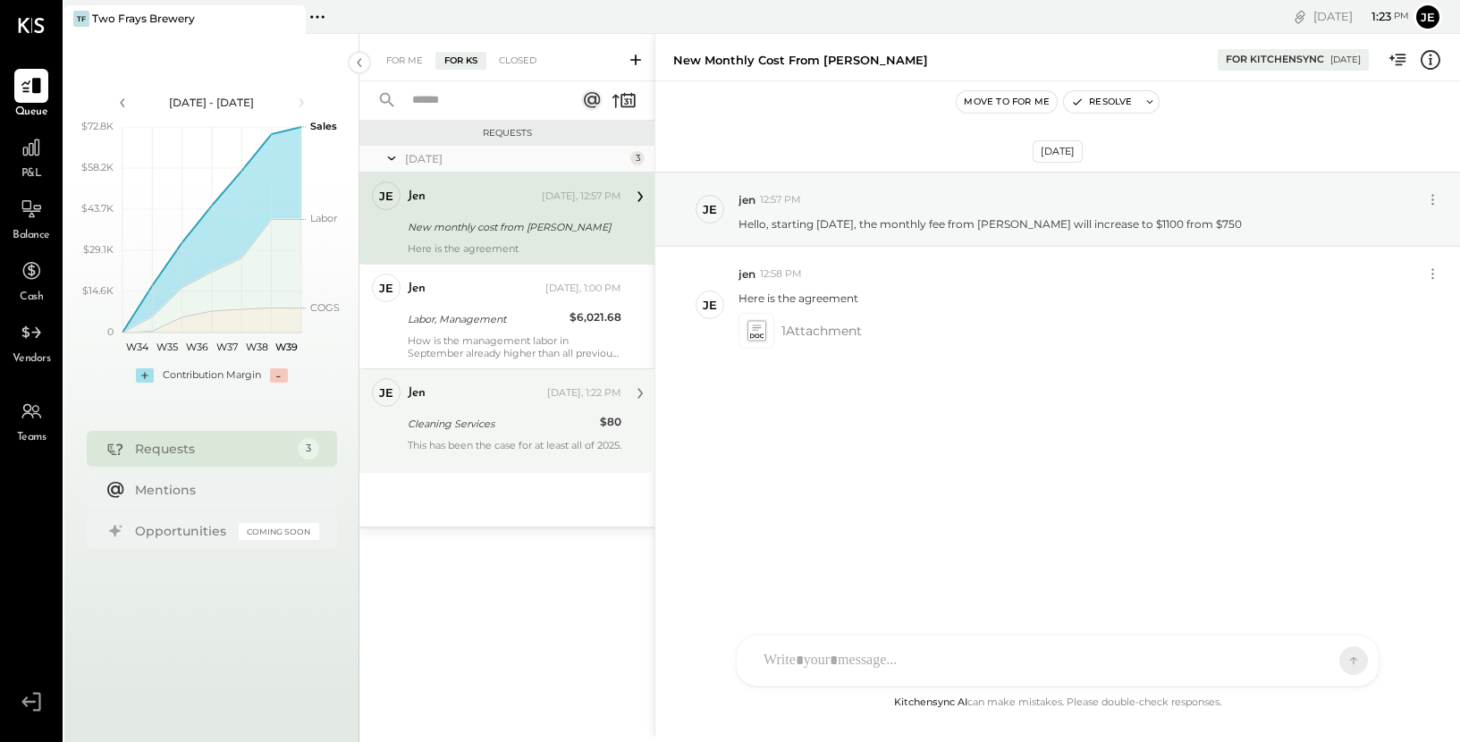
click at [482, 433] on div "Cleaning Services" at bounding box center [501, 423] width 187 height 21
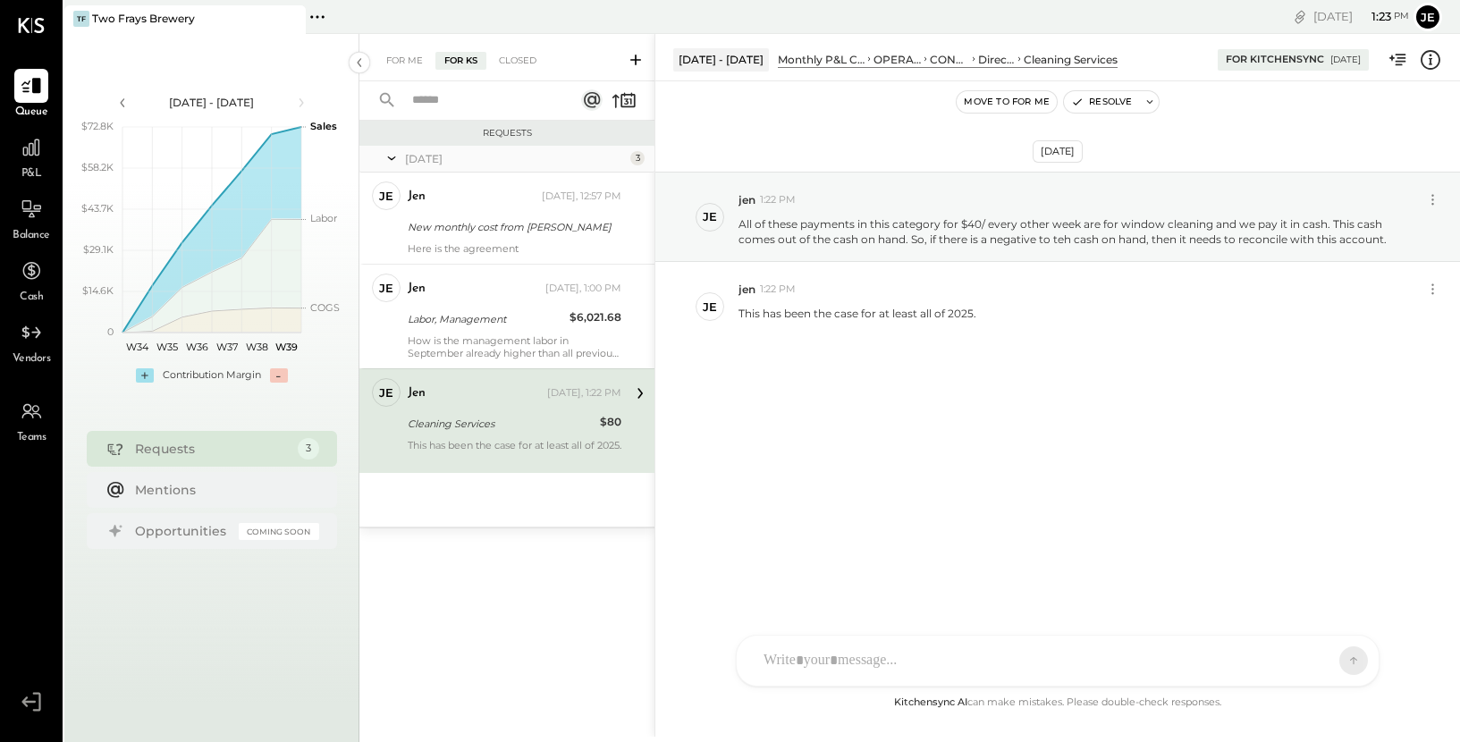
click at [854, 661] on div "SK [PERSON_NAME] M [PERSON_NAME] CR [PERSON_NAME] R [PERSON_NAME] J [PERSON_NAM…" at bounding box center [1058, 661] width 644 height 52
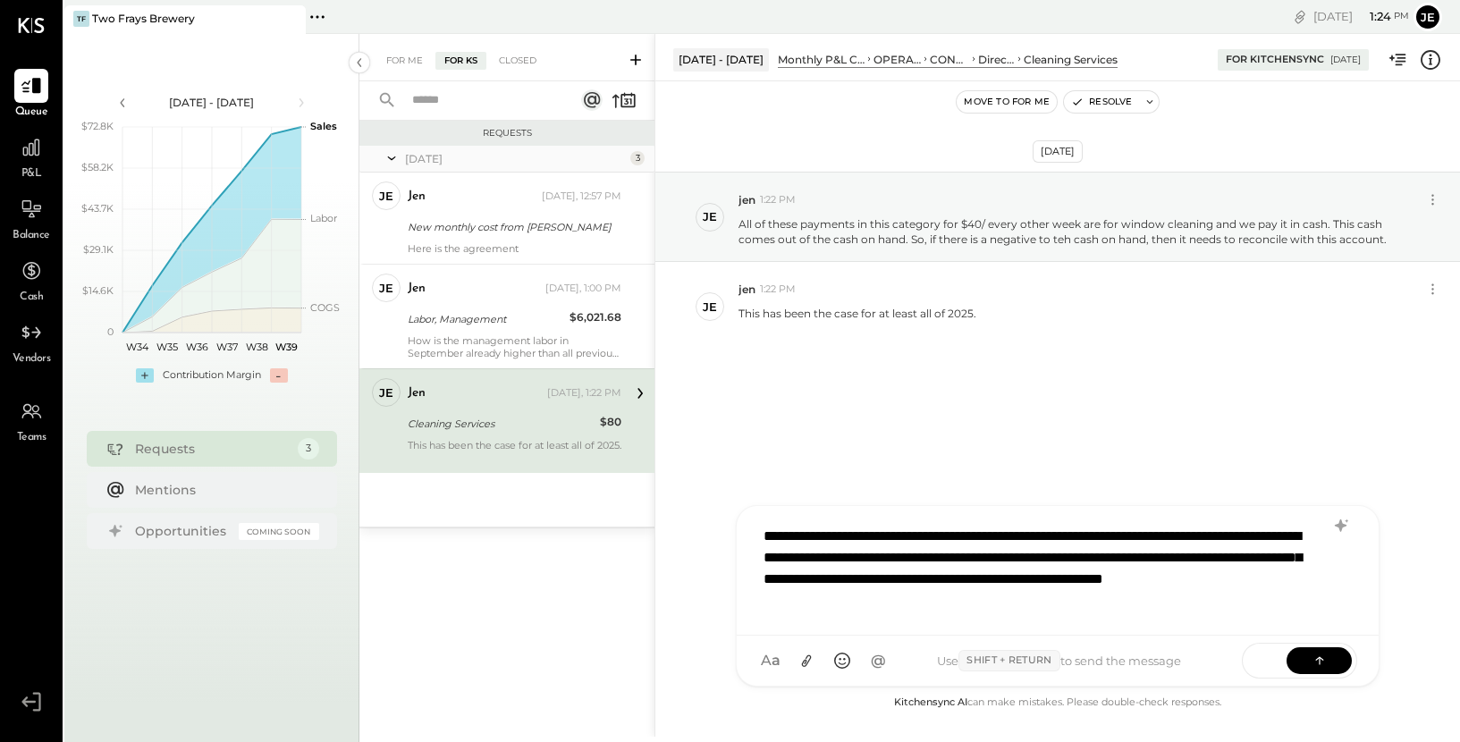
click at [982, 600] on div "**********" at bounding box center [1058, 569] width 606 height 104
click at [1216, 607] on div "**********" at bounding box center [1058, 569] width 606 height 104
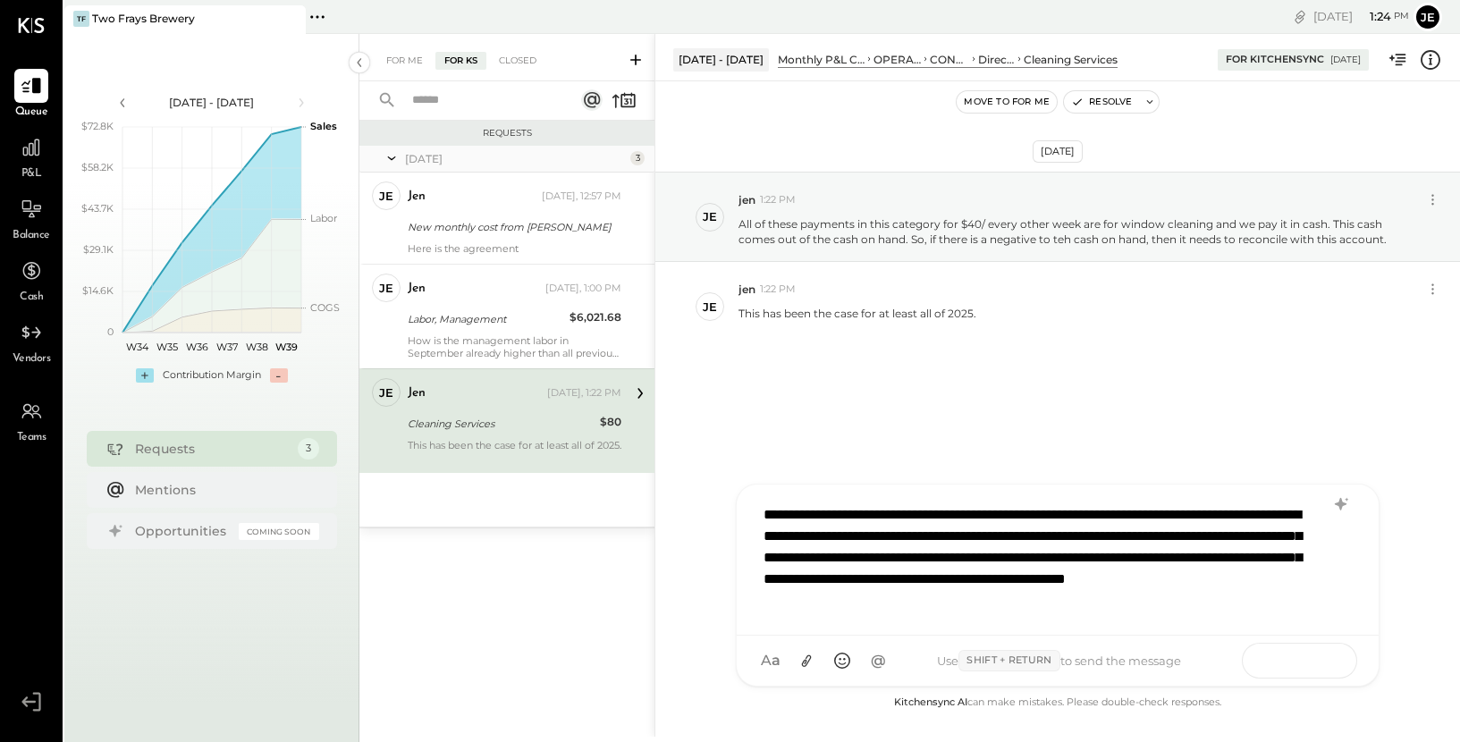
click at [1318, 658] on icon at bounding box center [1319, 658] width 8 height 4
